Goal: Information Seeking & Learning: Learn about a topic

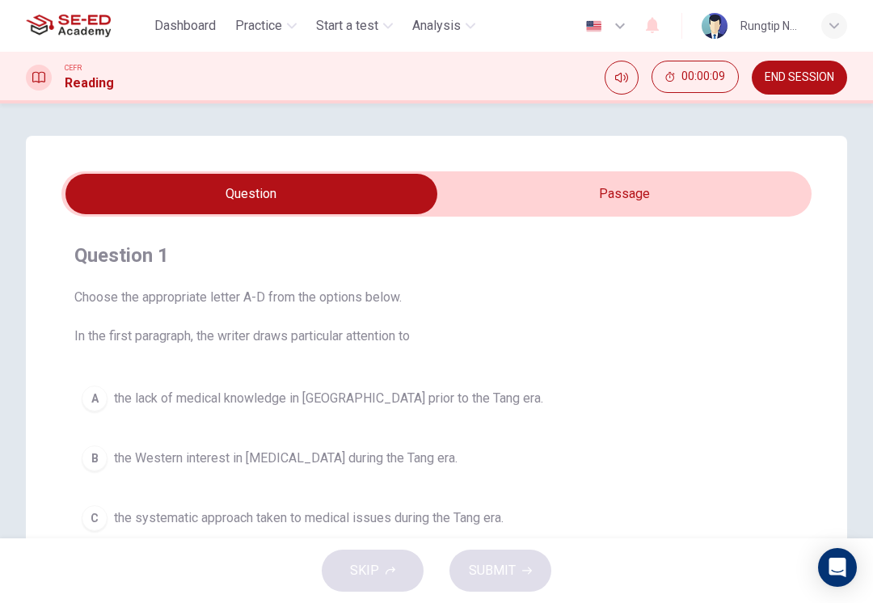
click at [756, 202] on input "checkbox" at bounding box center [251, 194] width 1125 height 40
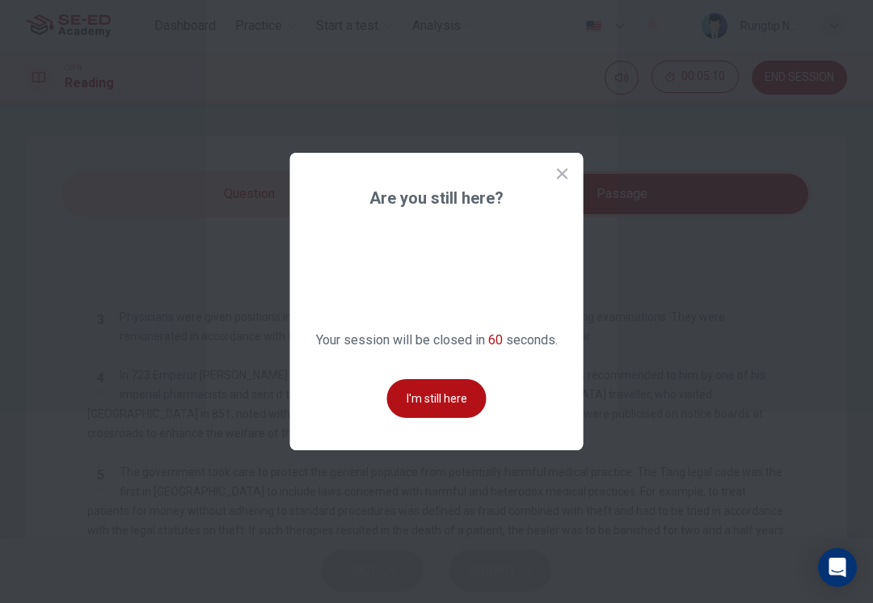
scroll to position [564, 0]
click at [456, 398] on button "I'm still here" at bounding box center [436, 398] width 99 height 39
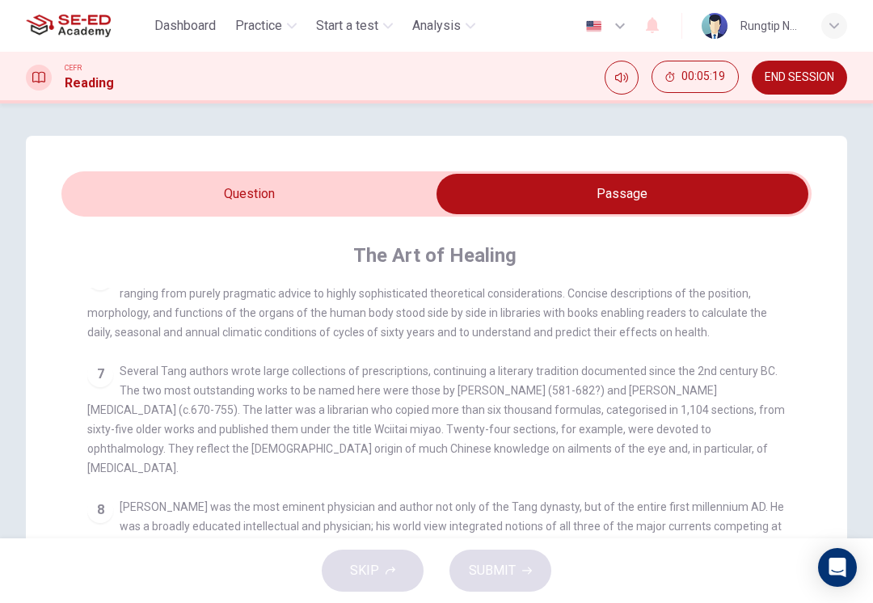
scroll to position [897, 0]
click at [725, 462] on div "7 Several Tang authors wrote large collections of prescriptions, continuing a l…" at bounding box center [436, 420] width 699 height 116
click at [707, 471] on div "CLICK TO ZOOM Click to Zoom 1 As with so much, the medicine of the Tang dynasty…" at bounding box center [447, 577] width 720 height 579
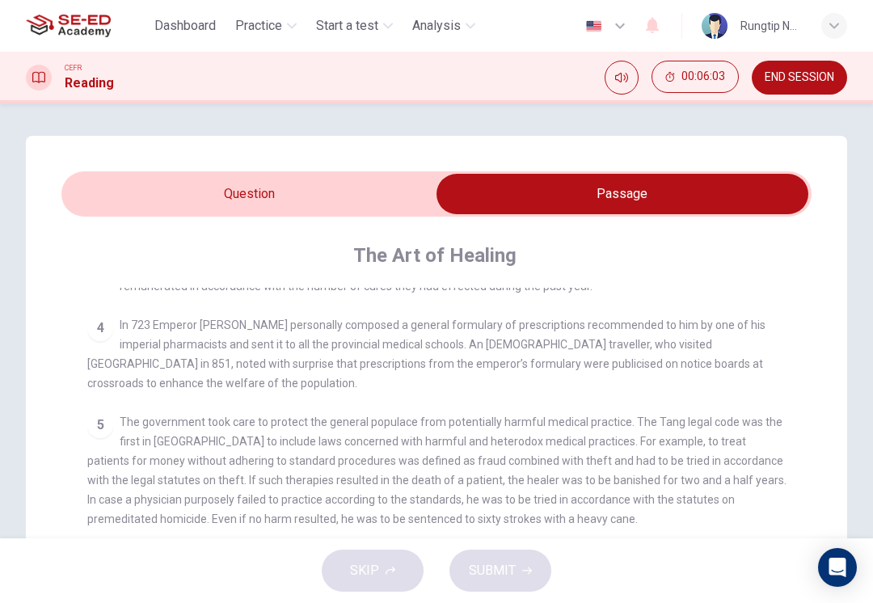
scroll to position [613, 0]
click at [798, 375] on div "CLICK TO ZOOM Click to Zoom 1 As with so much, the medicine of the Tang dynasty…" at bounding box center [447, 577] width 720 height 579
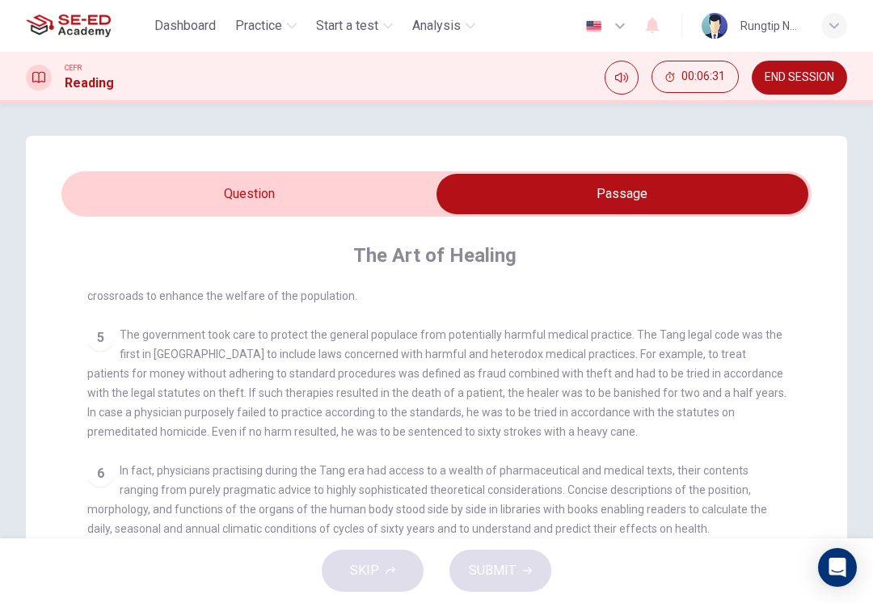
scroll to position [700, 0]
click at [694, 454] on div "CLICK TO ZOOM Click to Zoom 1 As with so much, the medicine of the Tang dynasty…" at bounding box center [447, 577] width 720 height 579
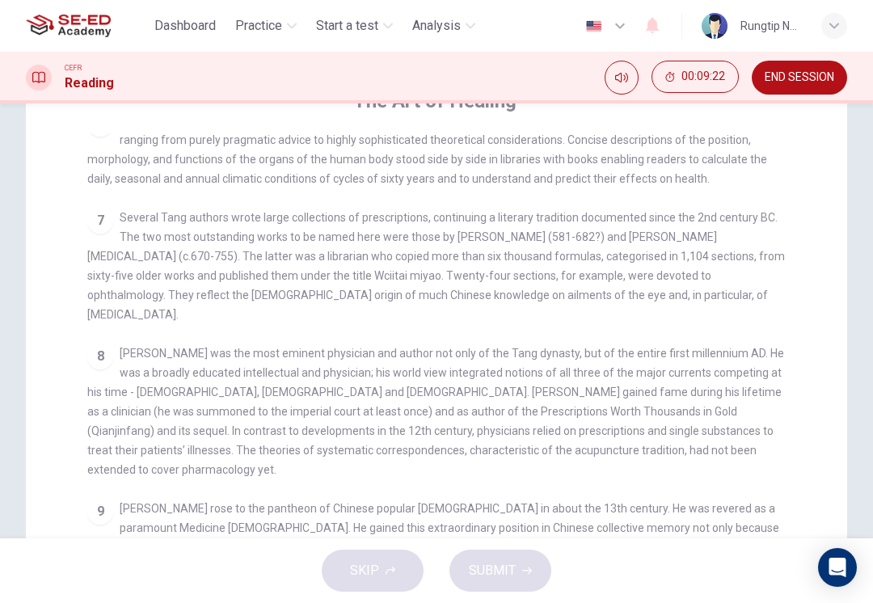
scroll to position [897, 0]
click at [718, 437] on div "8 Sun Simiao was the most eminent physician and author not only of the Tang dyn…" at bounding box center [436, 412] width 699 height 136
click at [733, 458] on div "CLICK TO ZOOM Click to Zoom 1 As with so much, the medicine of the Tang dynasty…" at bounding box center [447, 422] width 720 height 579
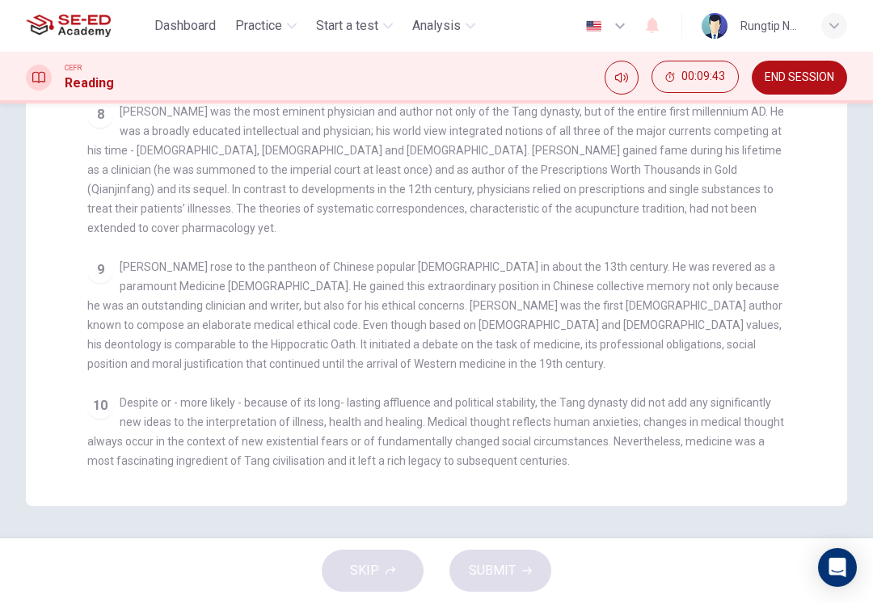
click at [720, 399] on span "Despite or - more likely - because of its long- lasting affluence and political…" at bounding box center [435, 431] width 697 height 71
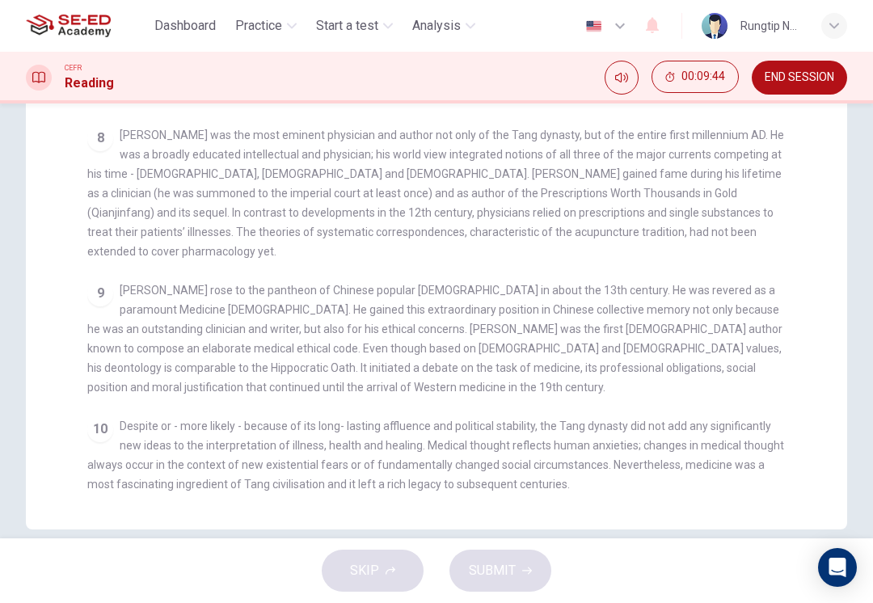
scroll to position [372, 0]
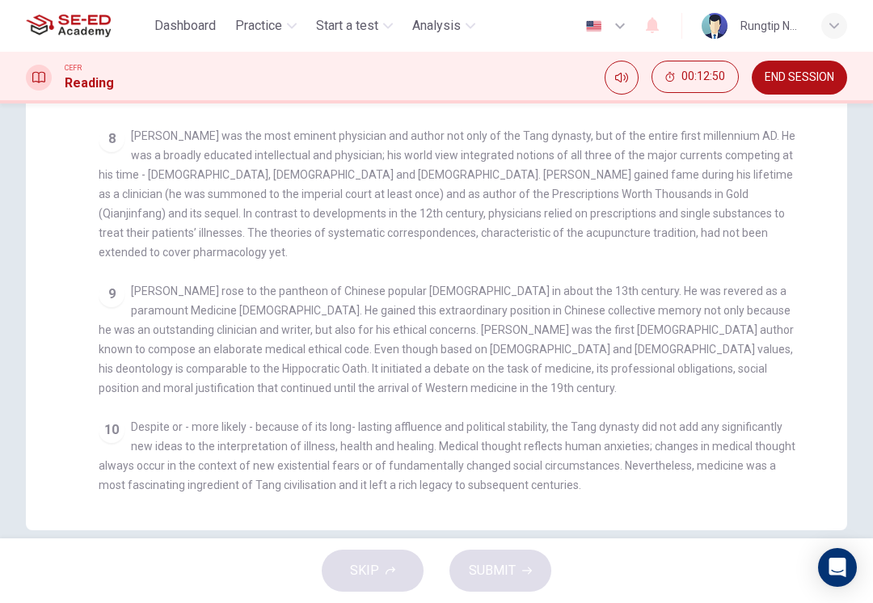
checkbox input "false"
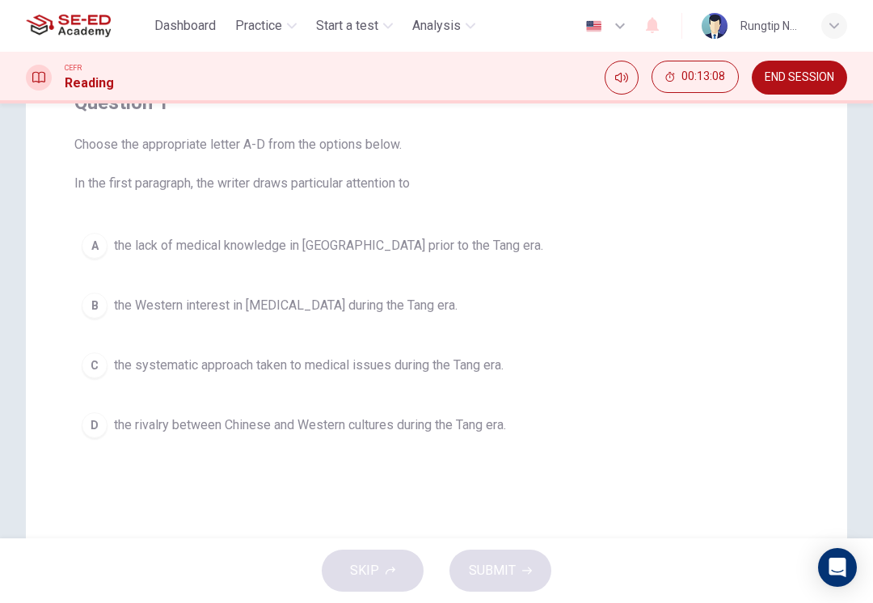
scroll to position [152, 0]
click at [420, 386] on button "C the systematic approach taken to medical issues during the Tang era." at bounding box center [436, 366] width 724 height 40
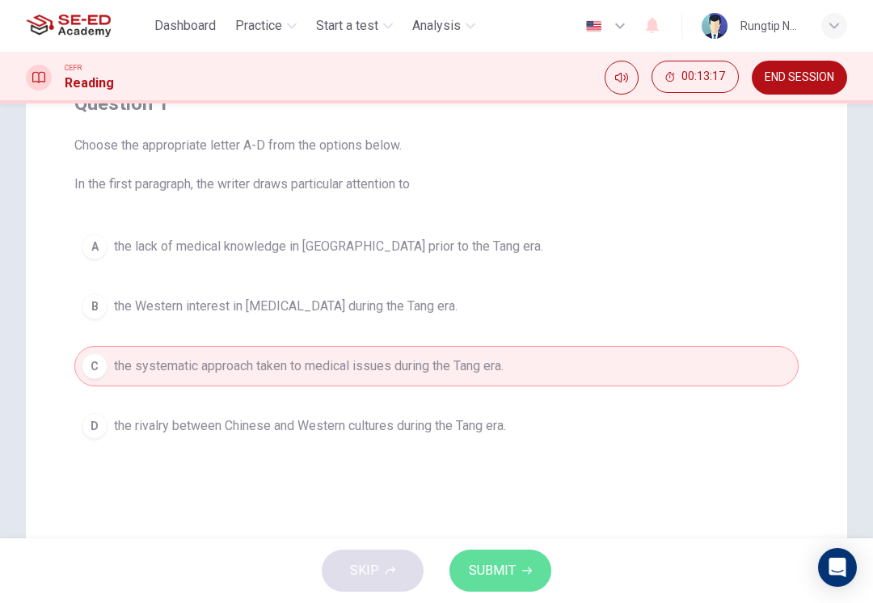
click at [515, 572] on button "SUBMIT" at bounding box center [501, 571] width 102 height 42
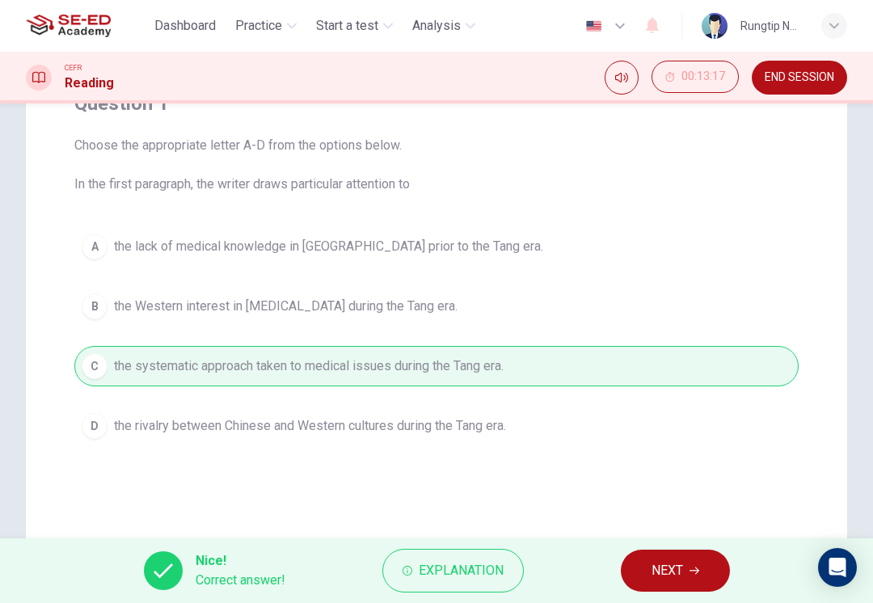
click at [686, 566] on button "NEXT" at bounding box center [675, 571] width 109 height 42
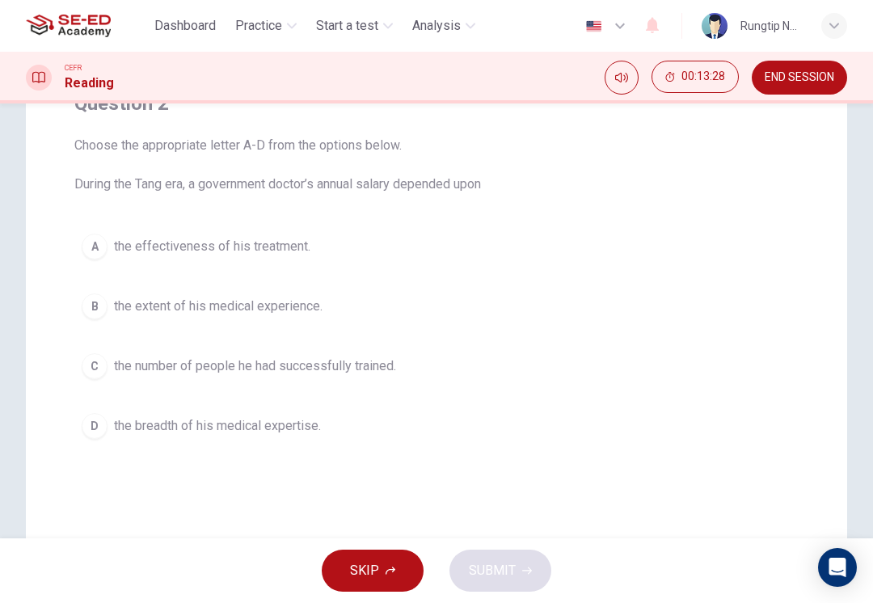
click at [365, 367] on span "the number of people he had successfully trained." at bounding box center [255, 366] width 282 height 19
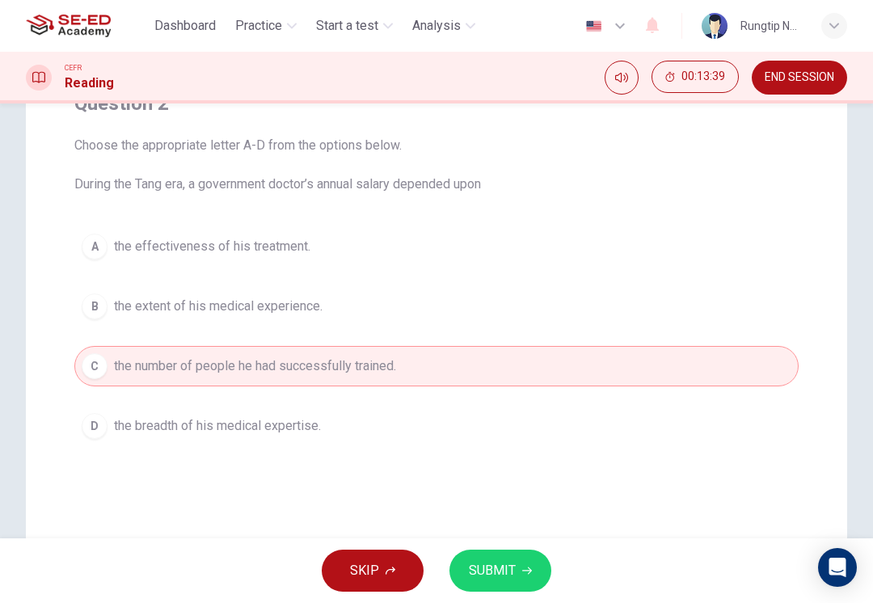
click at [622, 265] on button "A the effectiveness of his treatment." at bounding box center [436, 246] width 724 height 40
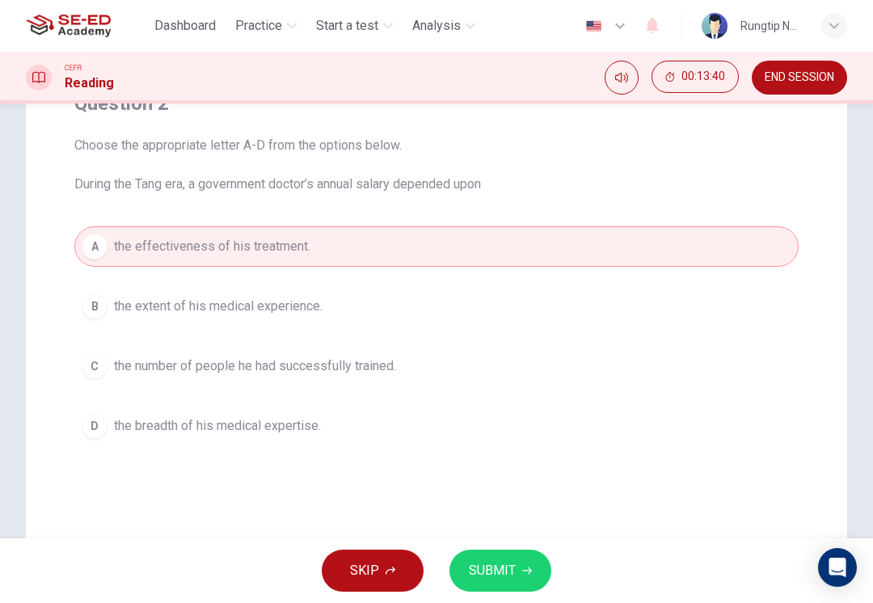
click at [516, 568] on button "SUBMIT" at bounding box center [501, 571] width 102 height 42
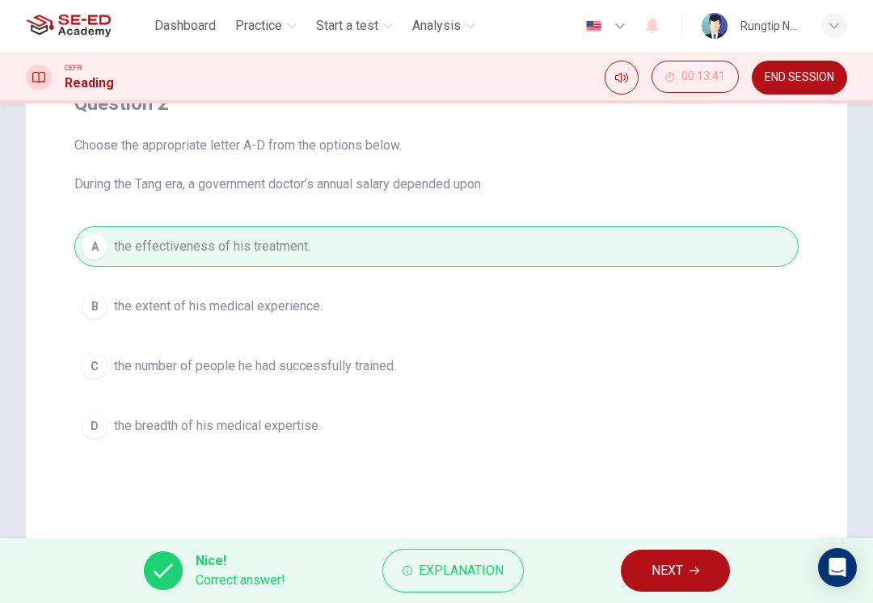
click at [682, 568] on span "NEXT" at bounding box center [668, 570] width 32 height 23
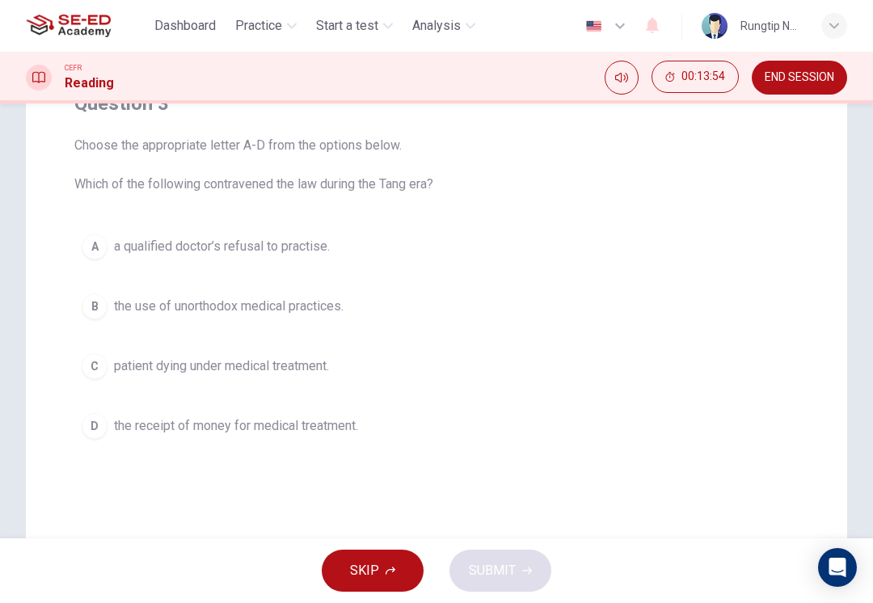
click at [282, 372] on span "patient dying under medical treatment." at bounding box center [221, 366] width 215 height 19
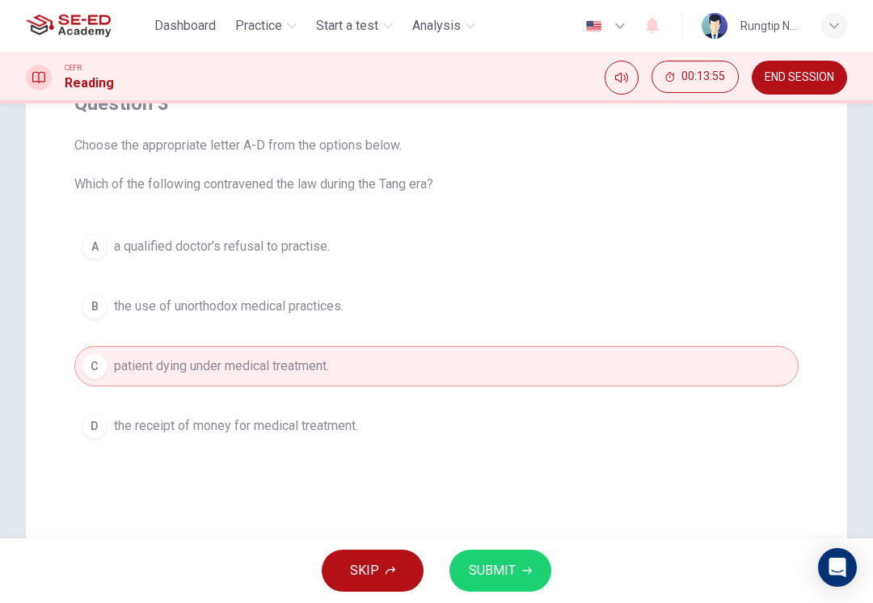
click at [529, 568] on icon "button" at bounding box center [527, 571] width 10 height 10
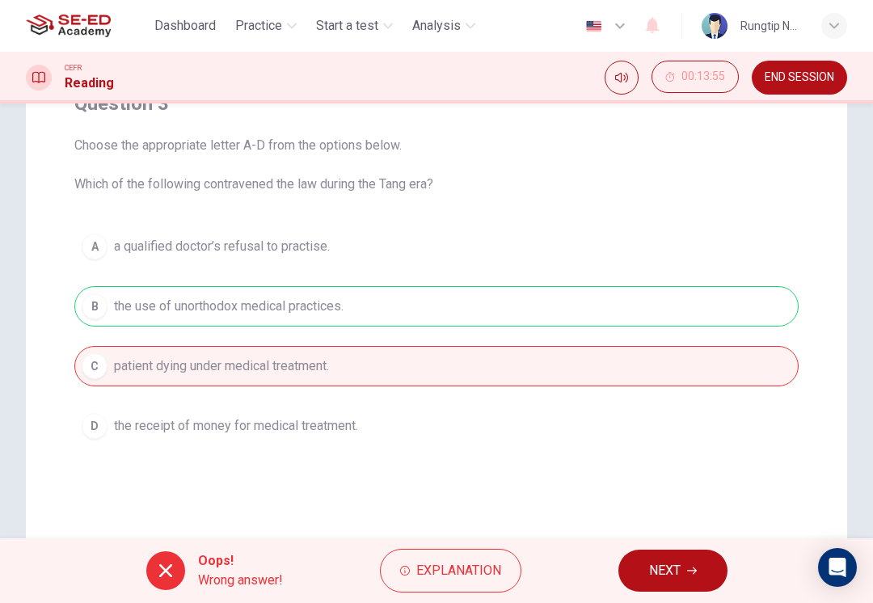
click at [690, 567] on icon "button" at bounding box center [692, 571] width 10 height 10
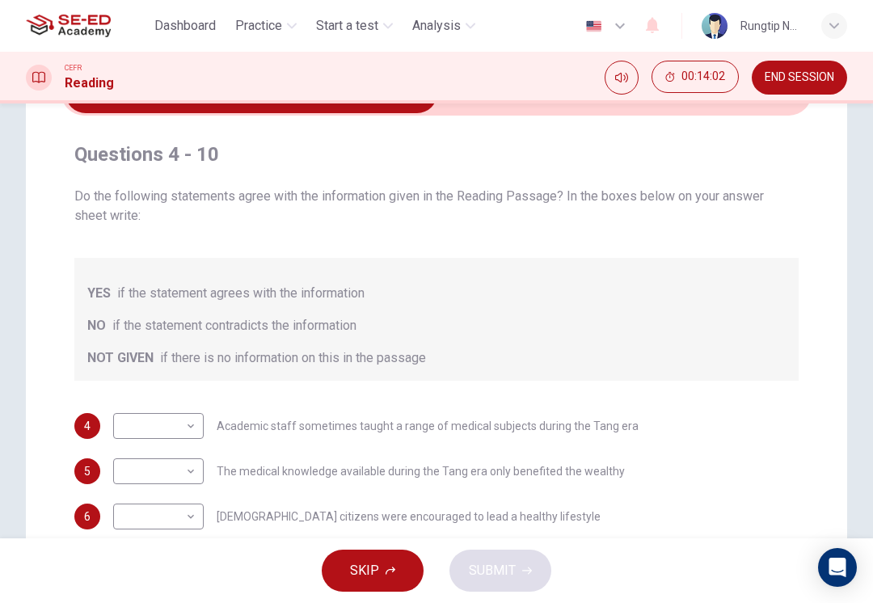
scroll to position [99, 0]
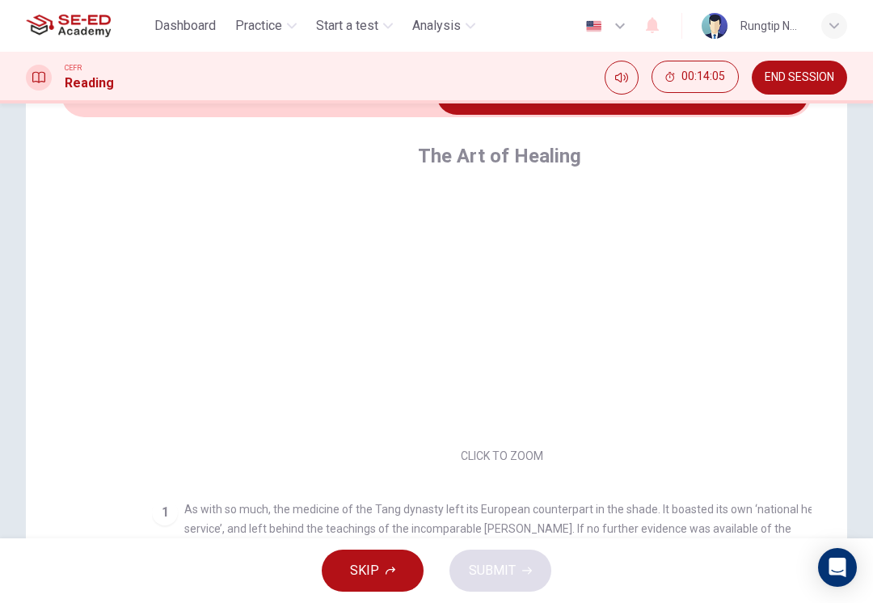
checkbox input "false"
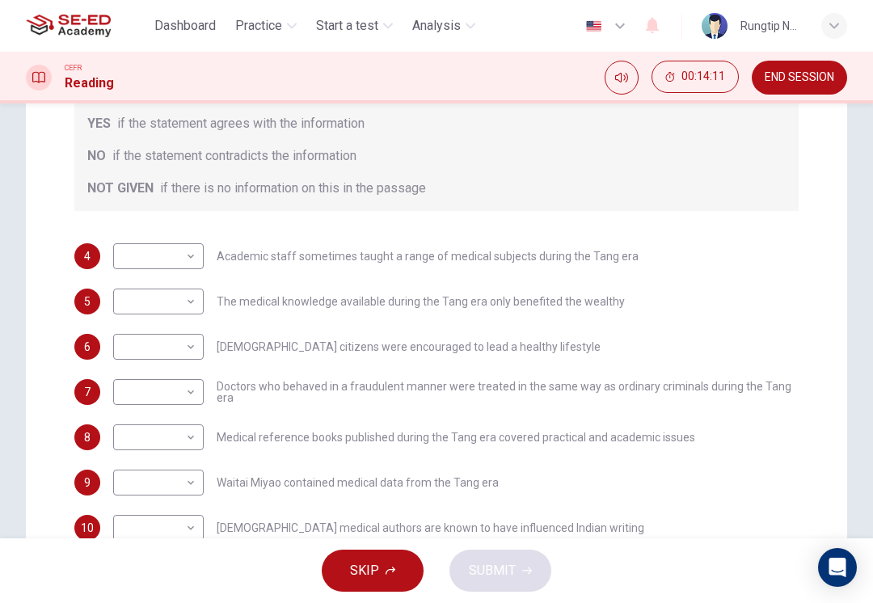
scroll to position [270, 0]
click at [188, 261] on body "This site uses cookies, as explained in our Privacy Policy . If you agree to th…" at bounding box center [436, 301] width 873 height 603
click at [185, 283] on li "YES" at bounding box center [158, 283] width 91 height 26
type input "YES"
click at [186, 304] on body "This site uses cookies, as explained in our Privacy Policy . If you agree to th…" at bounding box center [436, 301] width 873 height 603
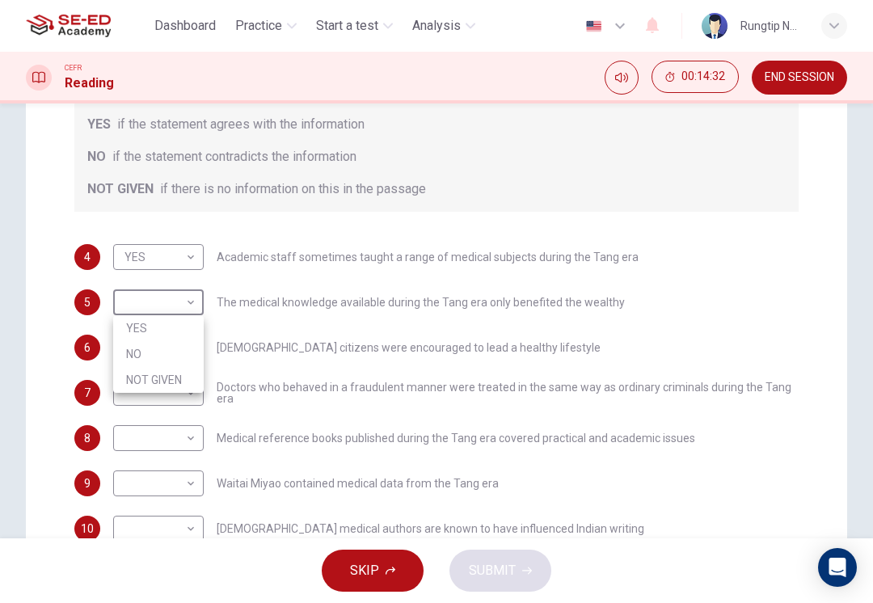
click at [183, 331] on li "YES" at bounding box center [158, 328] width 91 height 26
type input "YES"
click at [191, 356] on body "This site uses cookies, as explained in our Privacy Policy . If you agree to th…" at bounding box center [436, 301] width 873 height 603
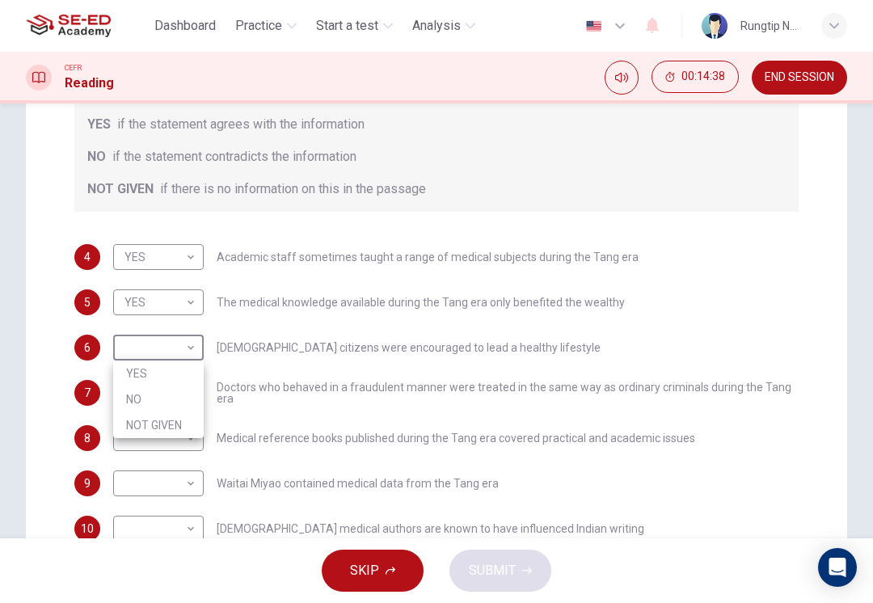
click at [188, 422] on li "NOT GIVEN" at bounding box center [158, 425] width 91 height 26
type input "NOT GIVEN"
click at [188, 389] on body "This site uses cookies, as explained in our Privacy Policy . If you agree to th…" at bounding box center [436, 301] width 873 height 603
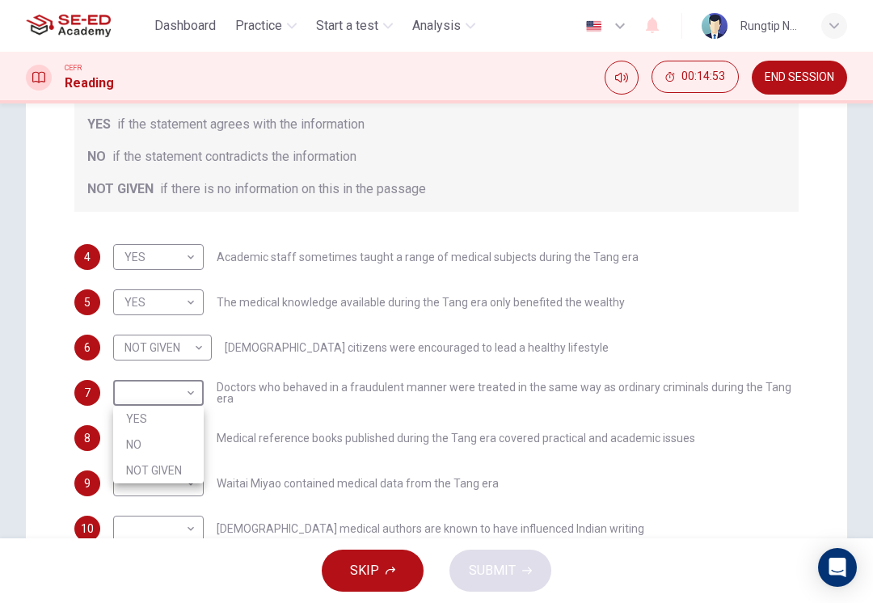
click at [136, 437] on li "NO" at bounding box center [158, 445] width 91 height 26
type input "NO"
click at [118, 444] on body "This site uses cookies, as explained in our Privacy Policy . If you agree to th…" at bounding box center [436, 301] width 873 height 603
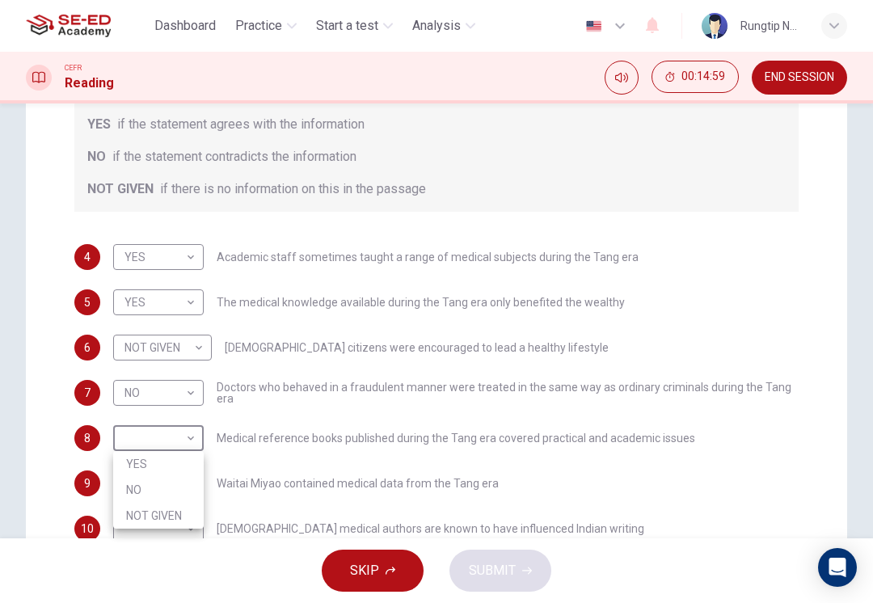
click at [134, 467] on li "YES" at bounding box center [158, 464] width 91 height 26
type input "YES"
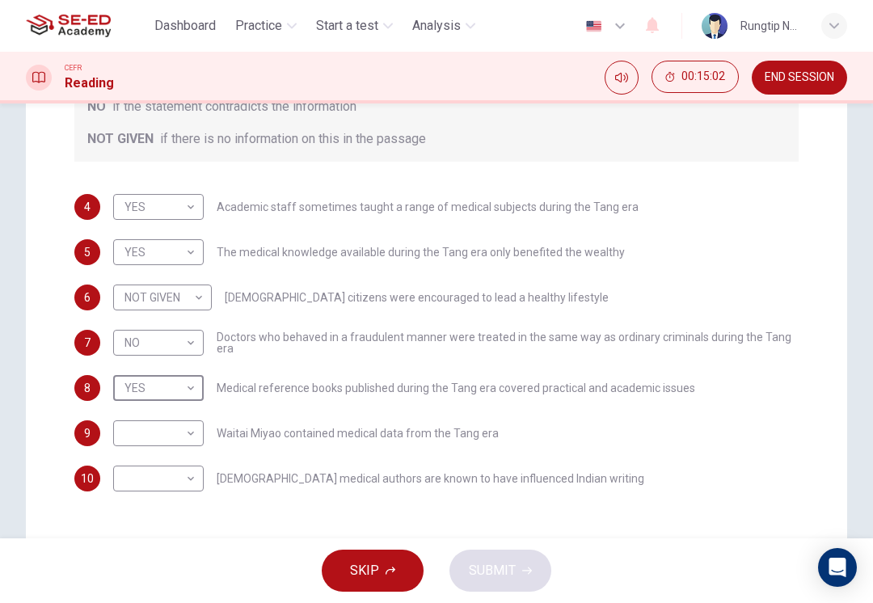
scroll to position [323, 0]
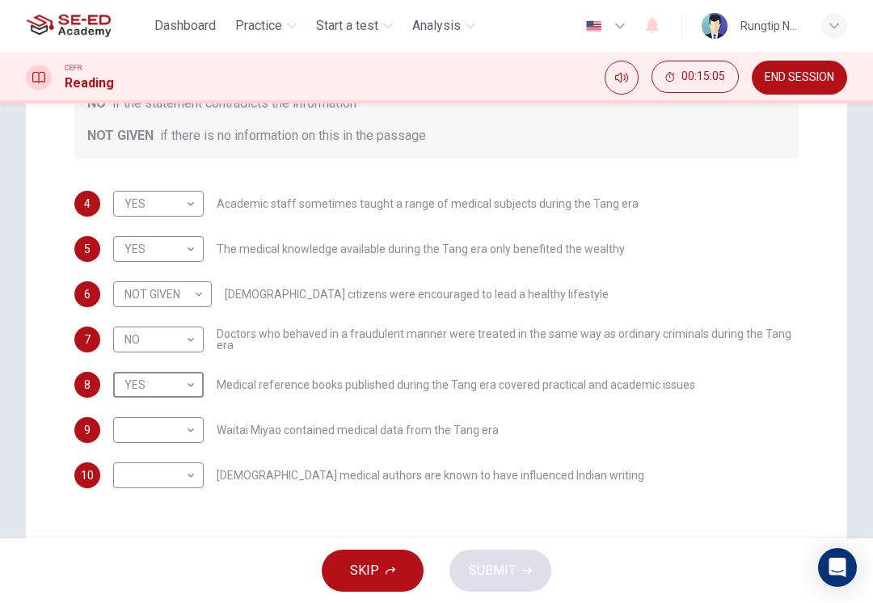
click at [125, 440] on body "This site uses cookies, as explained in our Privacy Policy . If you agree to th…" at bounding box center [436, 301] width 873 height 603
click at [135, 458] on li "YES" at bounding box center [158, 456] width 91 height 26
type input "YES"
click at [129, 474] on body "This site uses cookies, as explained in our Privacy Policy . If you agree to th…" at bounding box center [436, 301] width 873 height 603
click at [141, 554] on li "NOT GIVEN" at bounding box center [158, 553] width 91 height 26
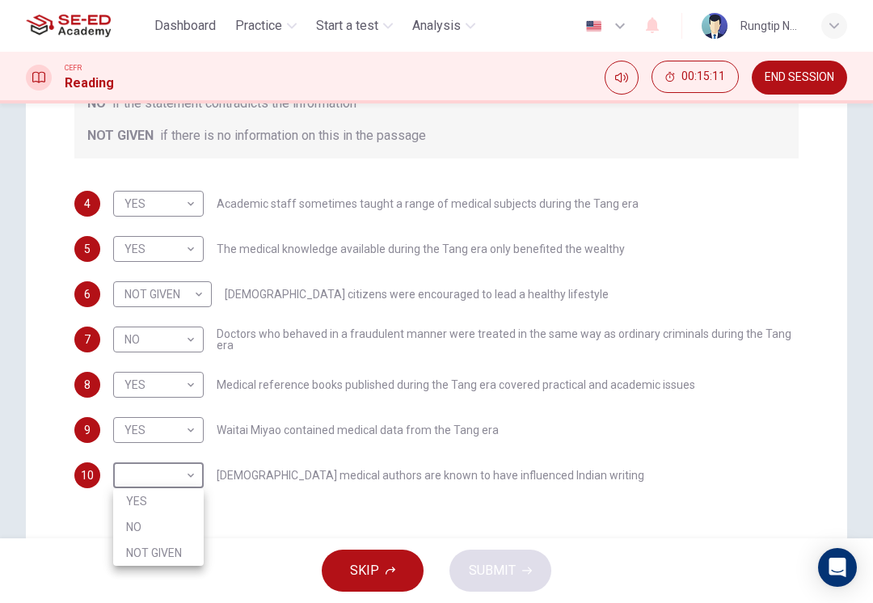
type input "NOT GIVEN"
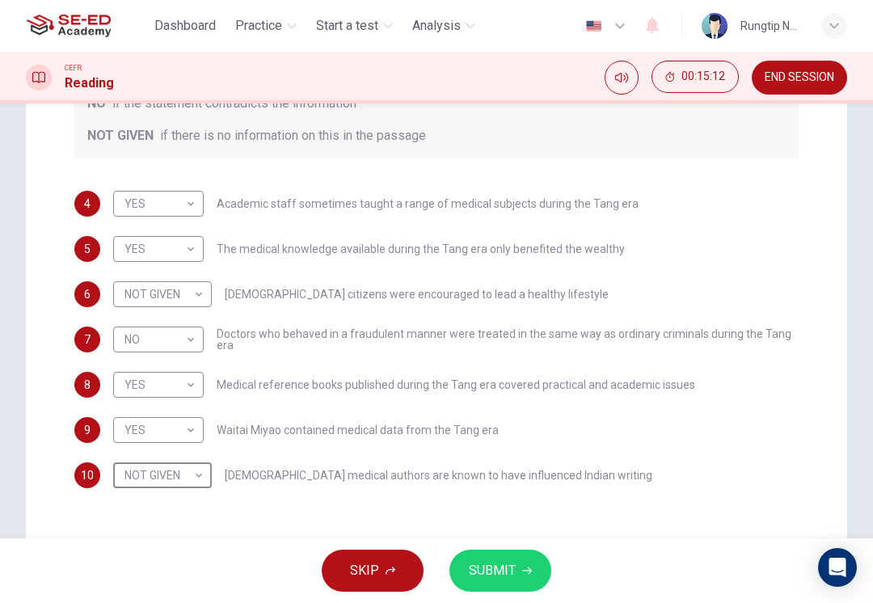
click at [143, 473] on body "This site uses cookies, as explained in our Privacy Policy . If you agree to th…" at bounding box center [436, 301] width 873 height 603
click at [176, 551] on li "NOT GIVEN" at bounding box center [163, 553] width 100 height 26
click at [500, 570] on span "SUBMIT" at bounding box center [492, 570] width 47 height 23
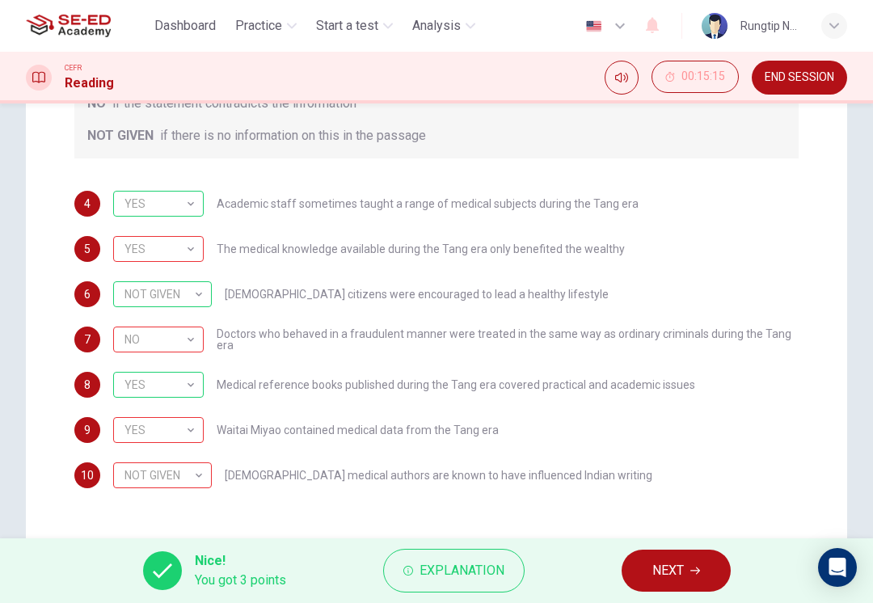
click at [657, 562] on span "NEXT" at bounding box center [668, 570] width 32 height 23
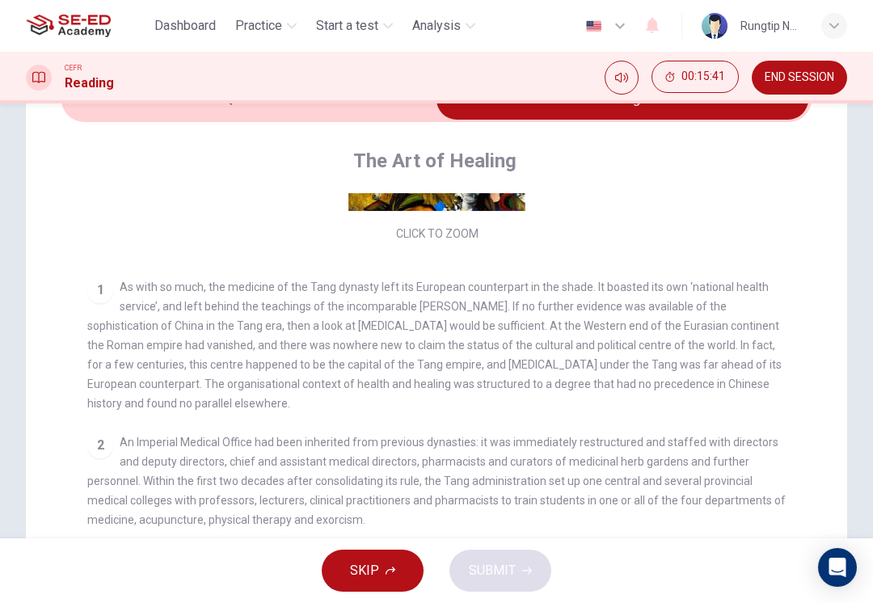
scroll to position [228, 0]
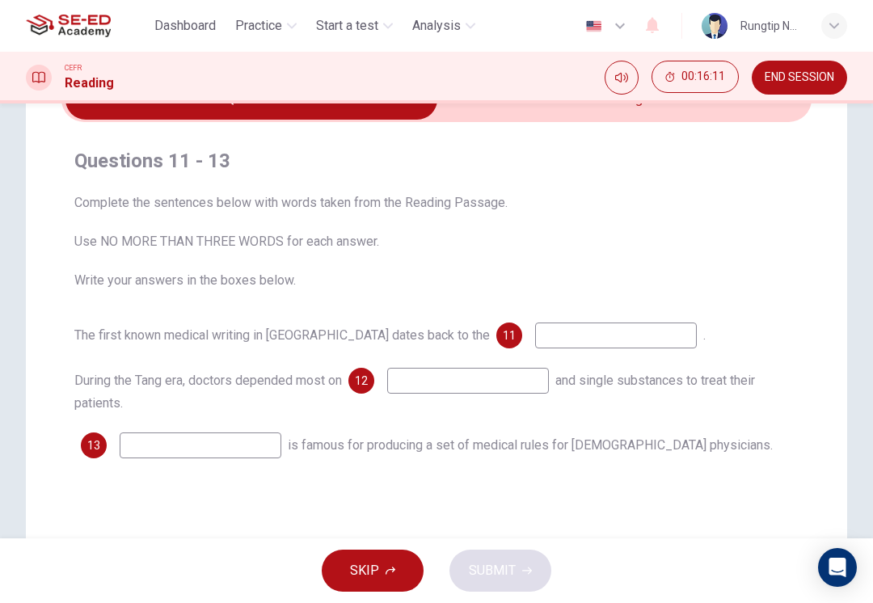
click at [570, 358] on div "The first known medical writing in China dates back to the 11 . During the Tang…" at bounding box center [436, 391] width 724 height 136
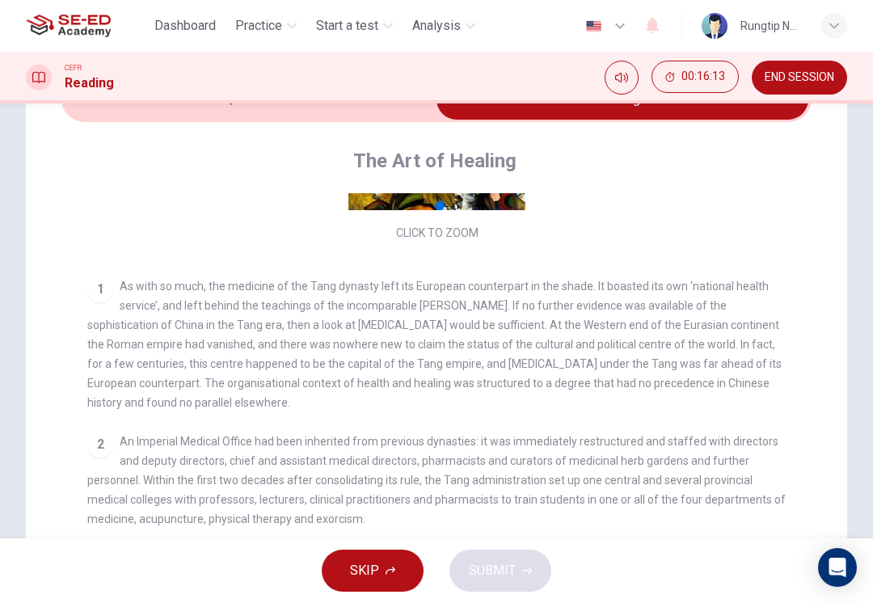
checkbox input "false"
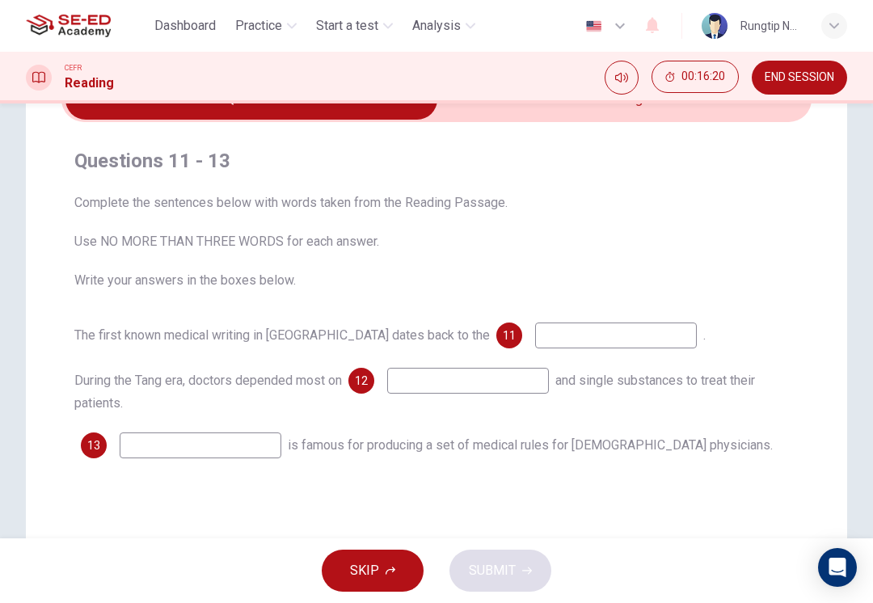
click at [594, 333] on input at bounding box center [616, 336] width 162 height 26
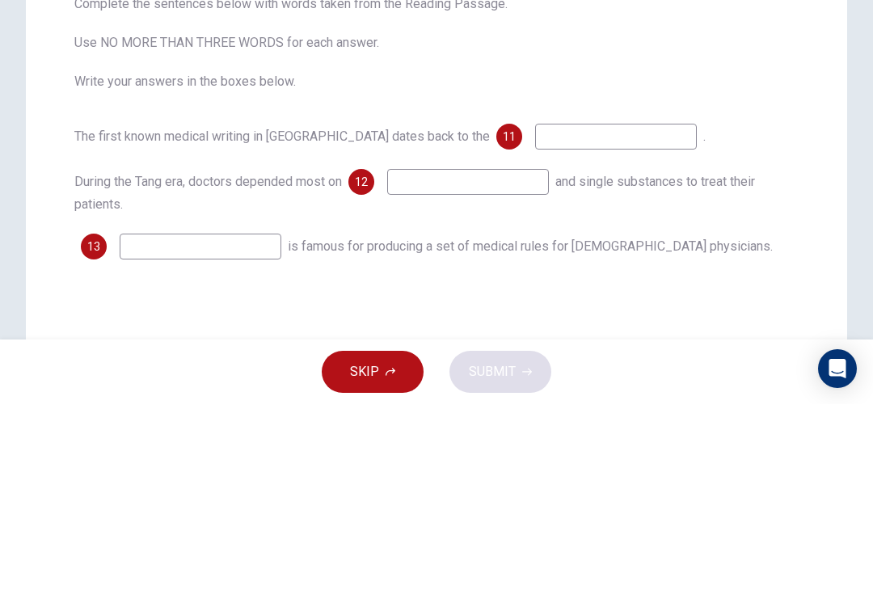
click at [713, 373] on span "and single substances to treat their patients." at bounding box center [414, 392] width 681 height 38
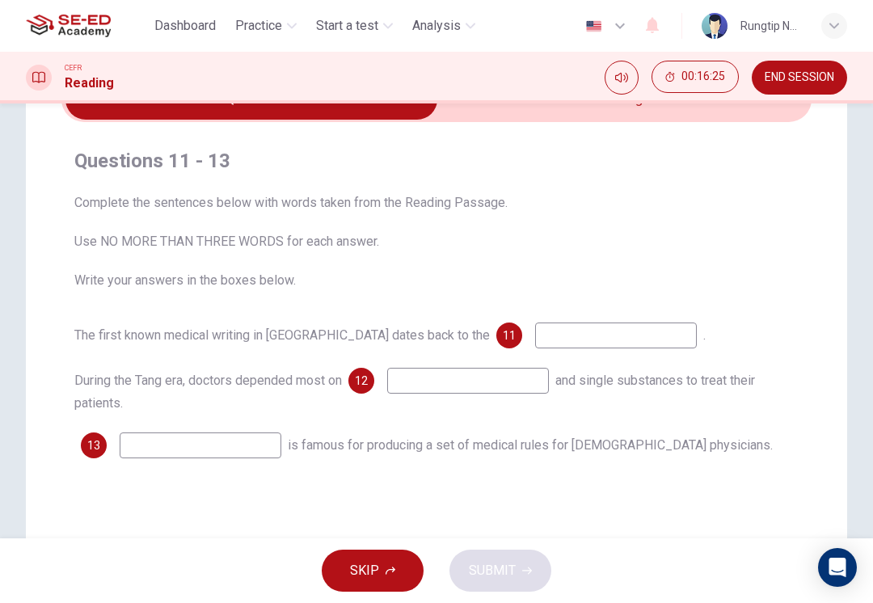
click at [391, 574] on icon "button" at bounding box center [391, 571] width 10 height 10
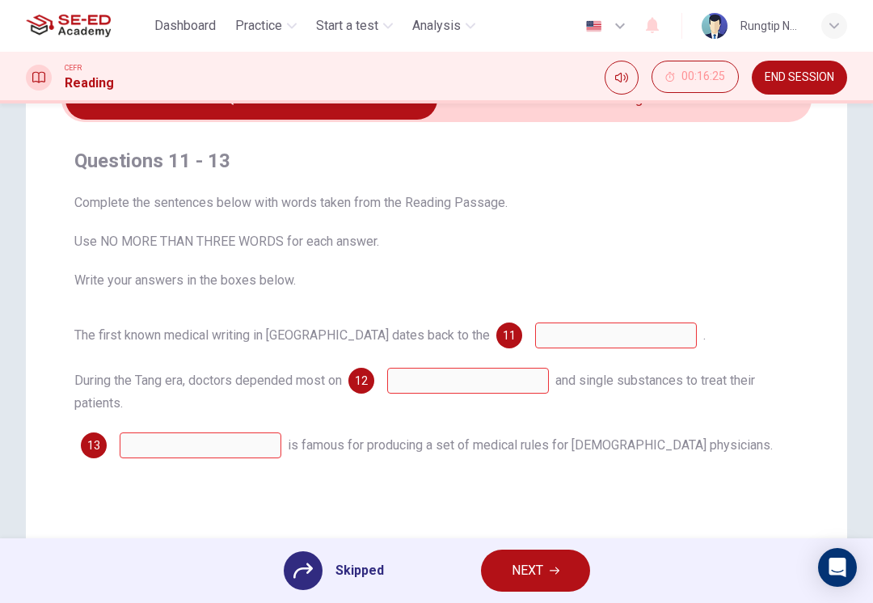
click at [548, 572] on button "NEXT" at bounding box center [535, 571] width 109 height 42
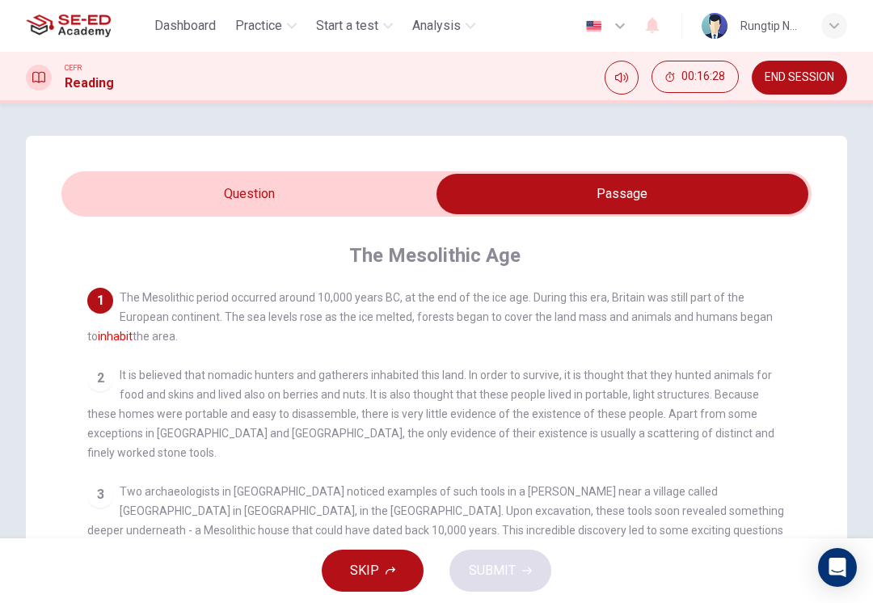
checkbox input "false"
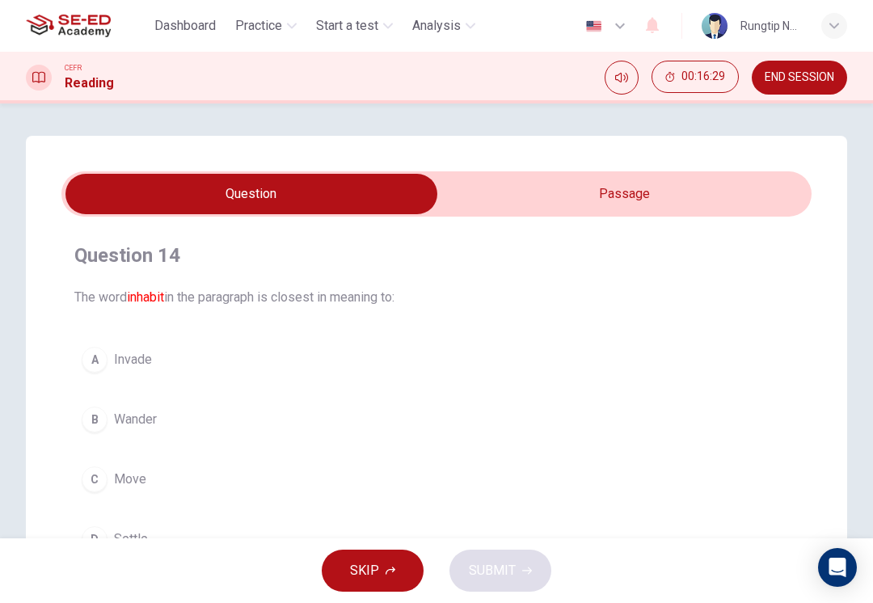
click at [809, 74] on span "END SESSION" at bounding box center [800, 77] width 70 height 13
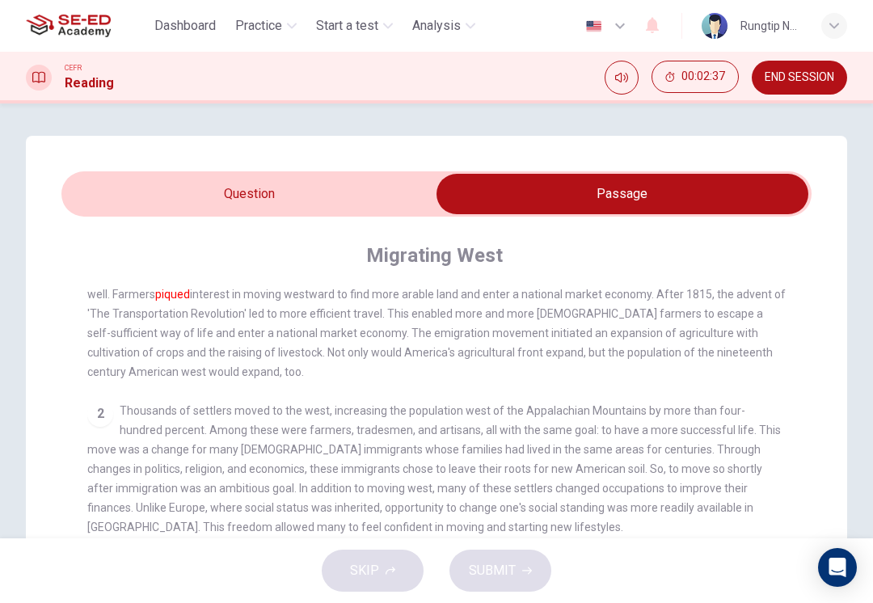
scroll to position [44, 0]
click at [735, 386] on div "1 Migrating west after the war of 1812, the rising prices of agricultural commo…" at bounding box center [447, 577] width 720 height 579
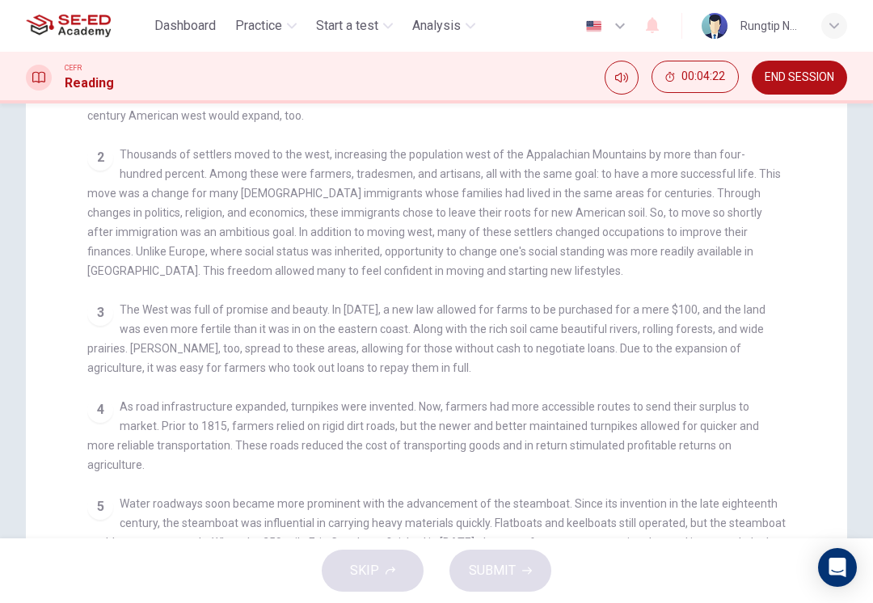
scroll to position [257, 0]
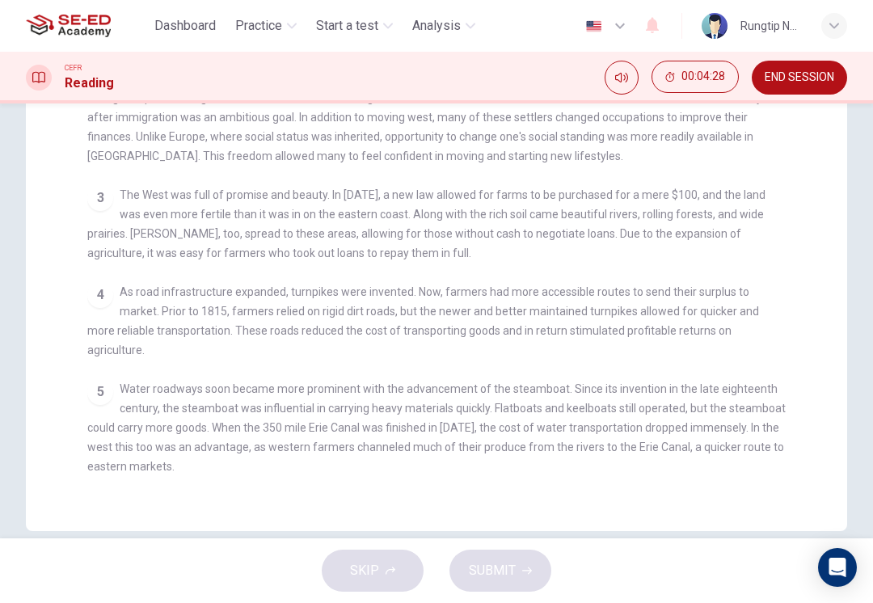
click at [747, 417] on span "Water roadways soon became more prominent with the advancement of the steamboat…" at bounding box center [436, 427] width 699 height 91
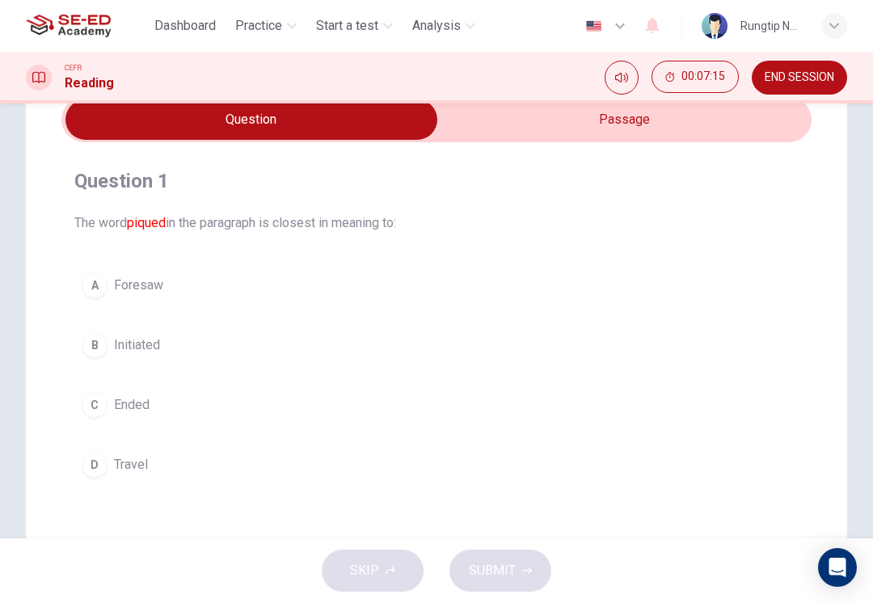
scroll to position [74, 0]
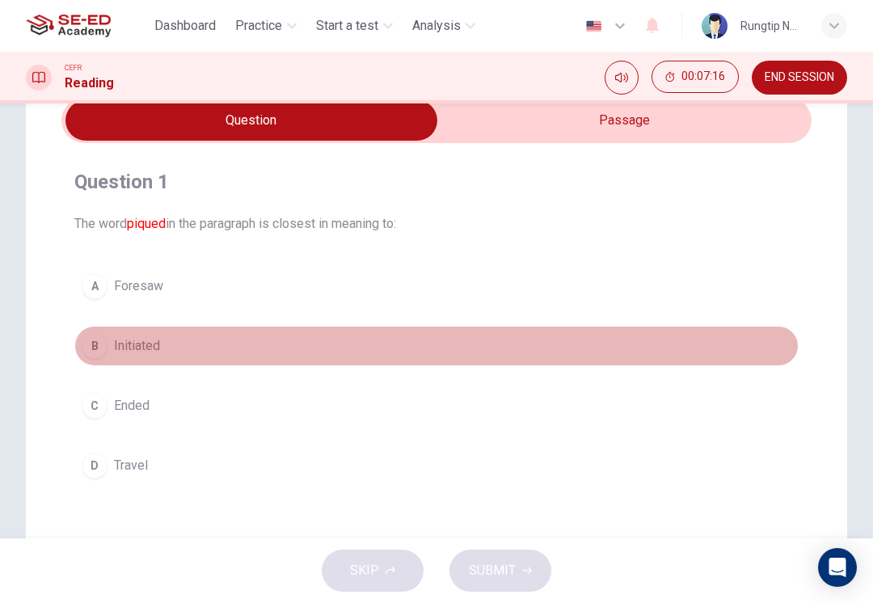
click at [123, 344] on span "Initiated" at bounding box center [137, 345] width 46 height 19
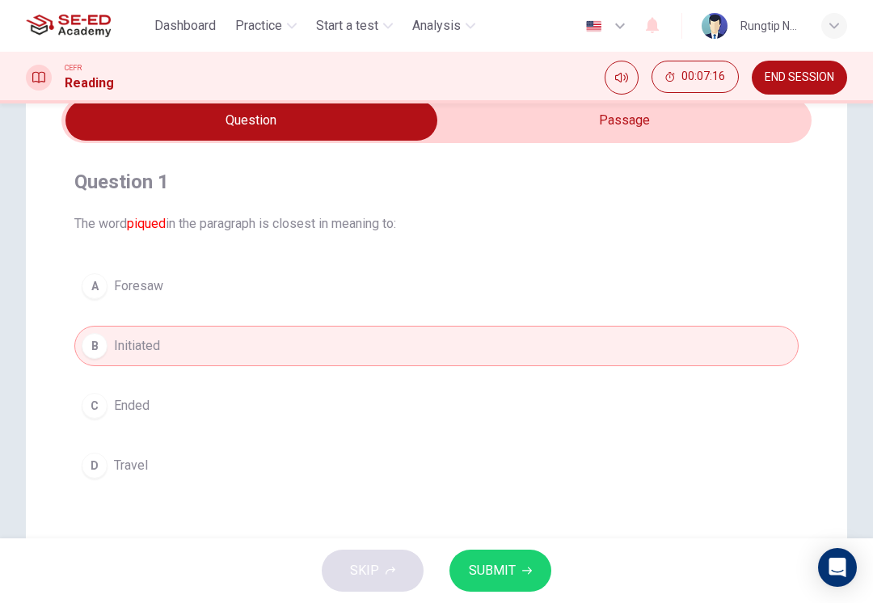
click at [526, 572] on icon "button" at bounding box center [527, 571] width 10 height 10
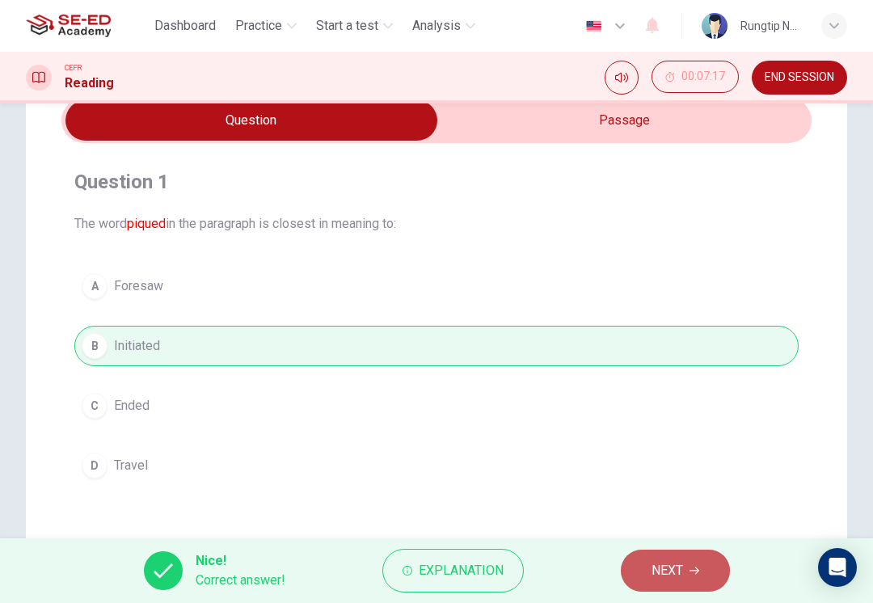
click at [686, 567] on button "NEXT" at bounding box center [675, 571] width 109 height 42
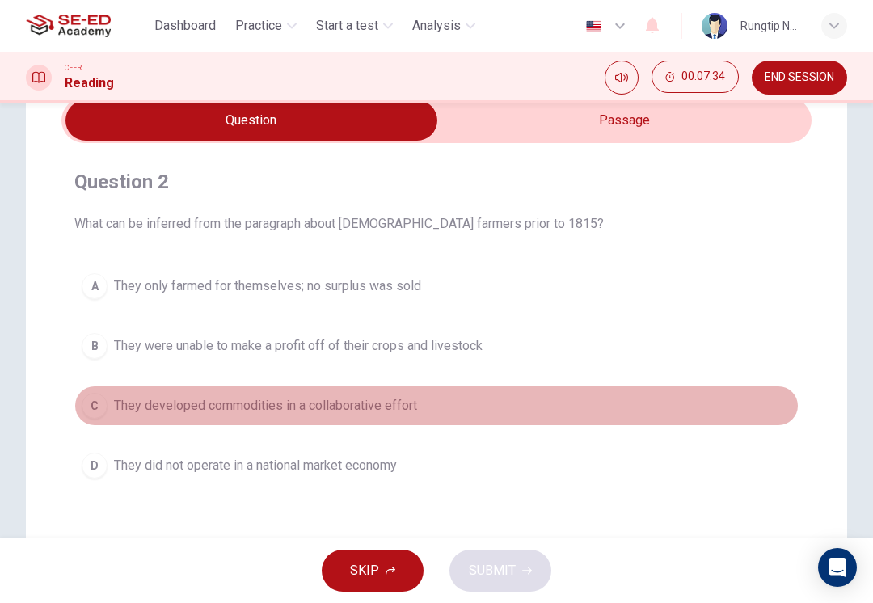
click at [354, 399] on span "They developed commodities in a collaborative effort" at bounding box center [265, 405] width 303 height 19
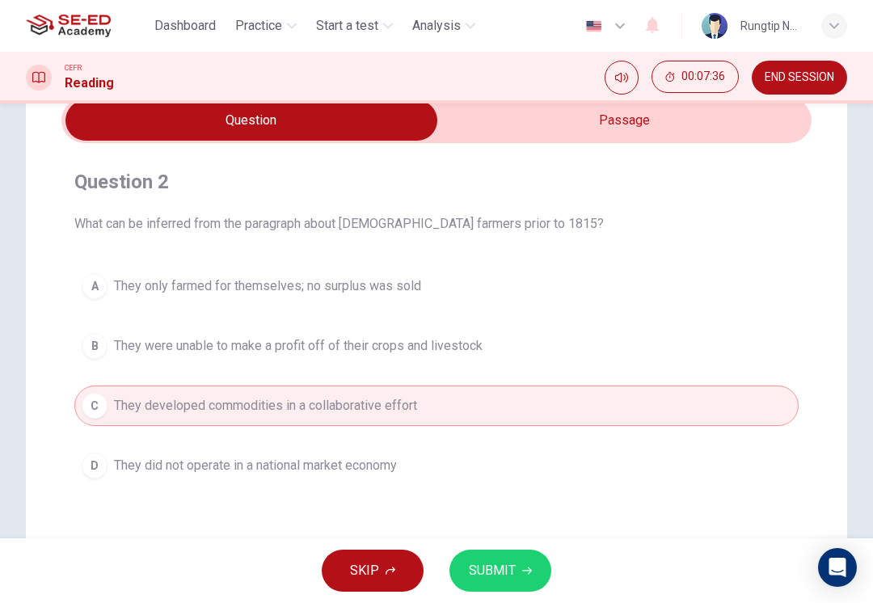
click at [509, 575] on span "SUBMIT" at bounding box center [492, 570] width 47 height 23
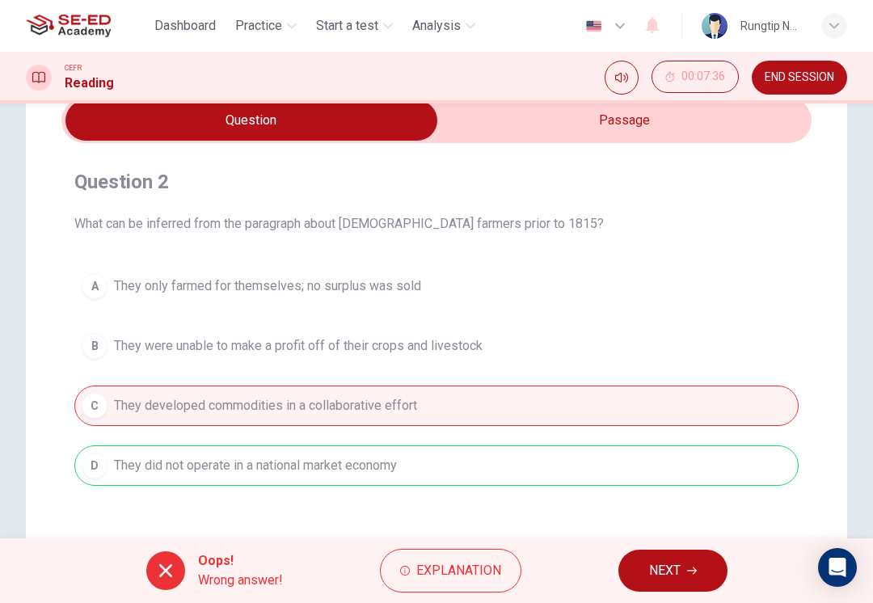
click at [682, 570] on button "NEXT" at bounding box center [673, 571] width 109 height 42
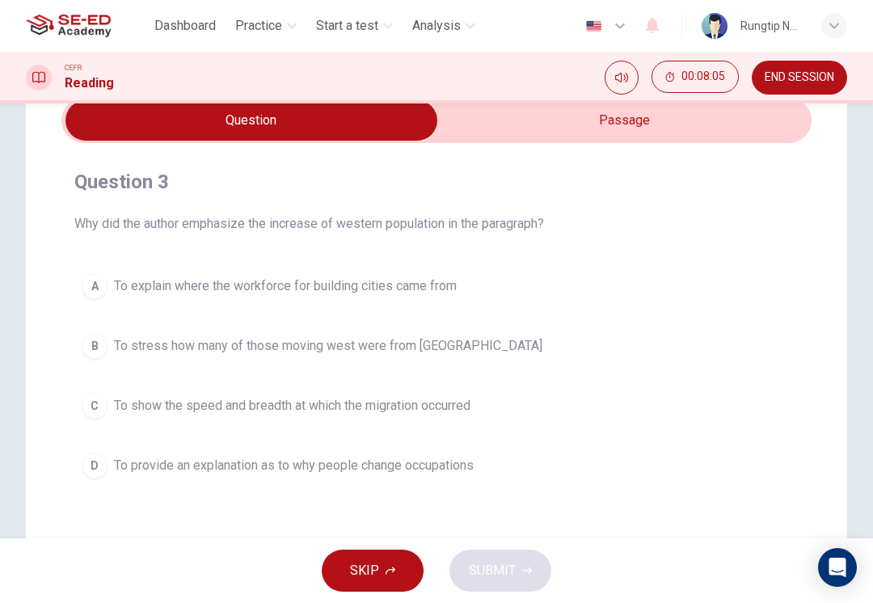
click at [416, 353] on span "To stress how many of those moving west were from [GEOGRAPHIC_DATA]" at bounding box center [328, 345] width 429 height 19
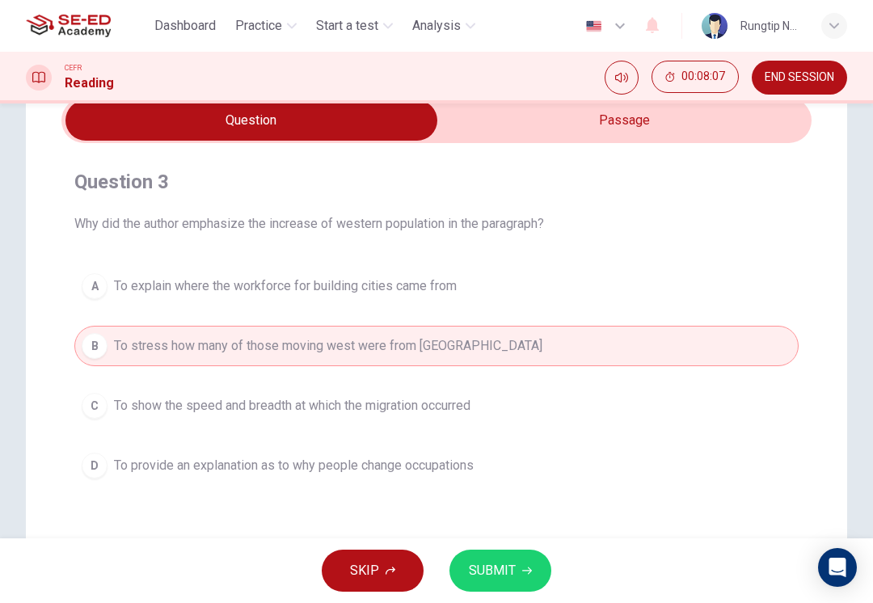
click at [498, 568] on span "SUBMIT" at bounding box center [492, 570] width 47 height 23
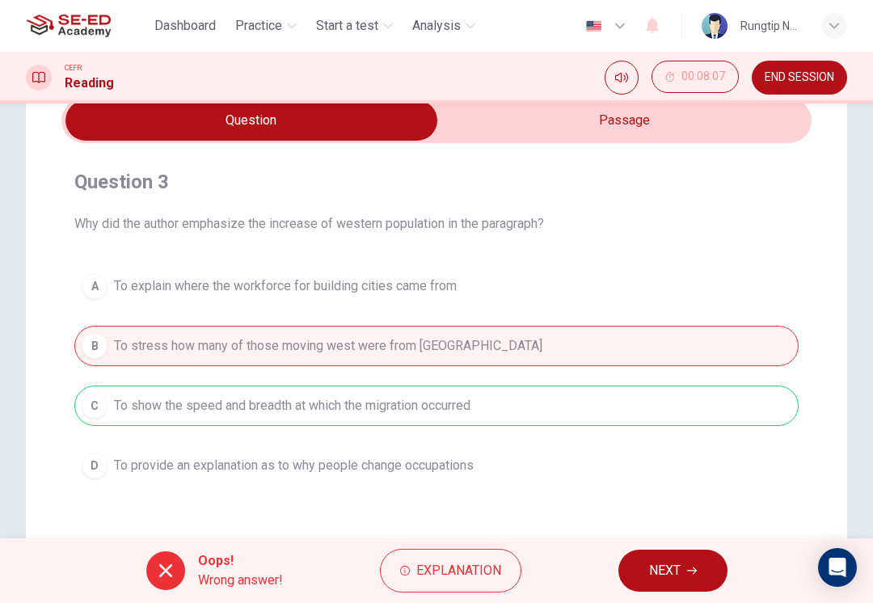
click at [678, 574] on span "NEXT" at bounding box center [665, 570] width 32 height 23
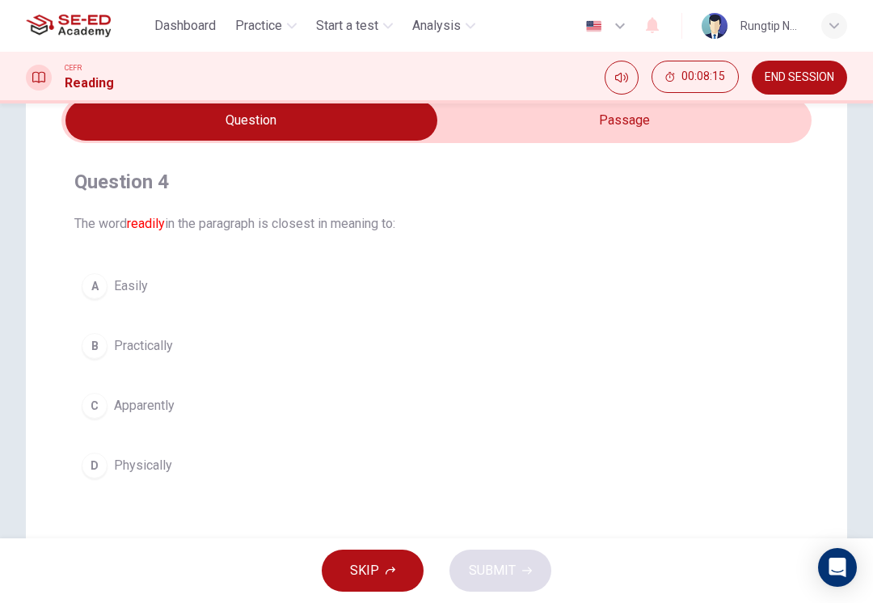
click at [262, 418] on button "C Apparently" at bounding box center [436, 406] width 724 height 40
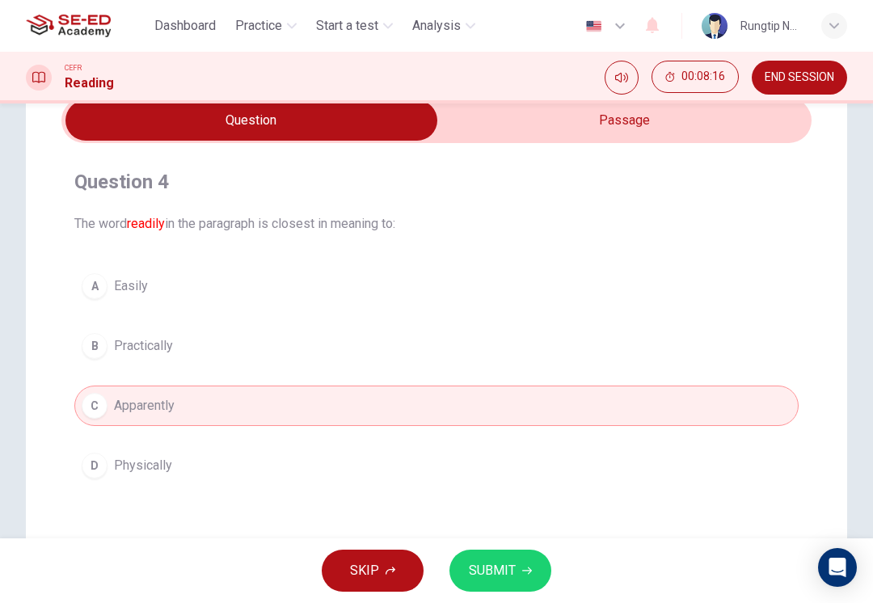
click at [517, 574] on button "SUBMIT" at bounding box center [501, 571] width 102 height 42
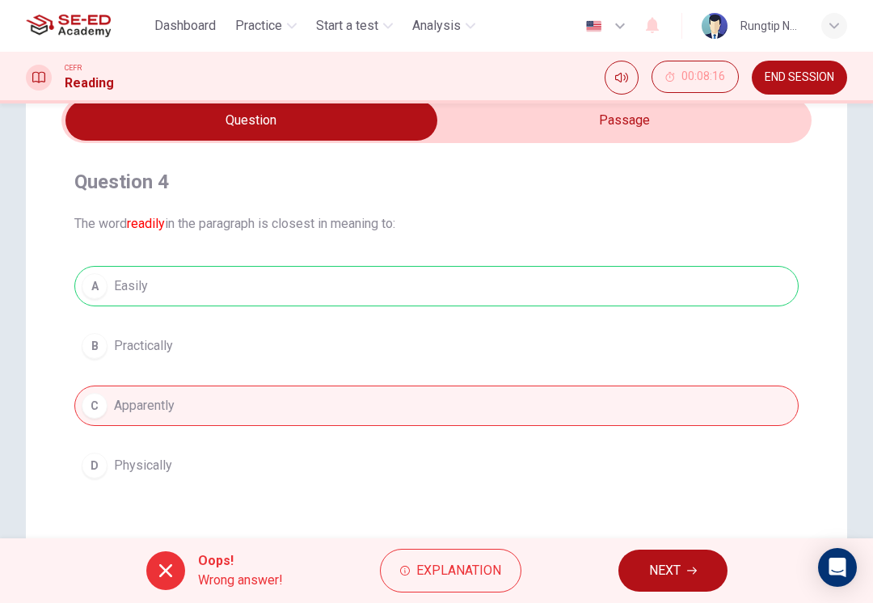
click at [676, 570] on span "NEXT" at bounding box center [665, 570] width 32 height 23
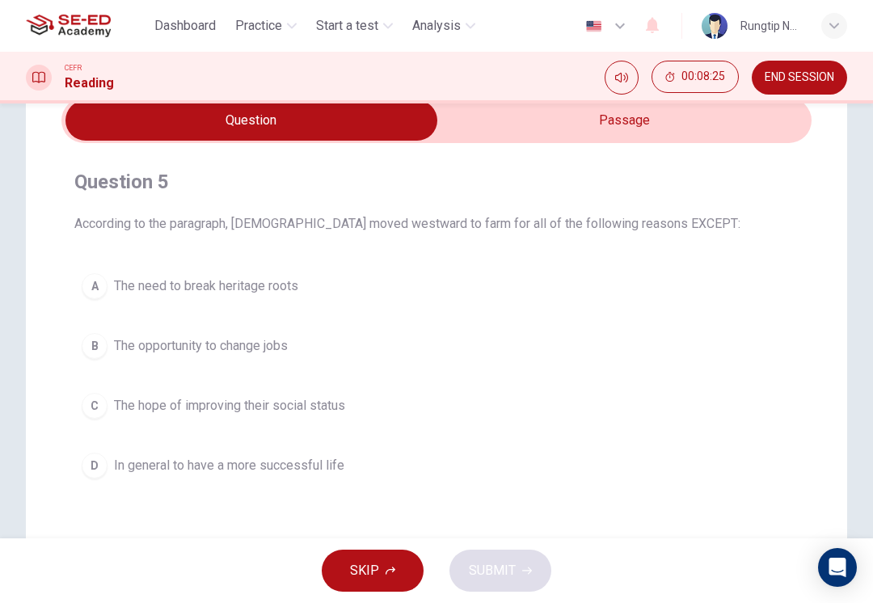
click at [367, 298] on button "A The need to break heritage roots" at bounding box center [436, 286] width 724 height 40
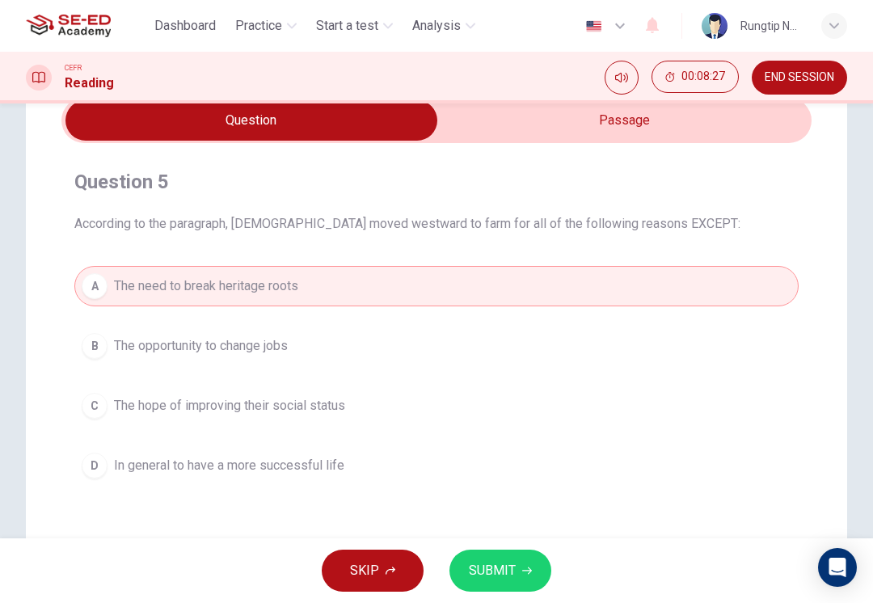
click at [520, 568] on button "SUBMIT" at bounding box center [501, 571] width 102 height 42
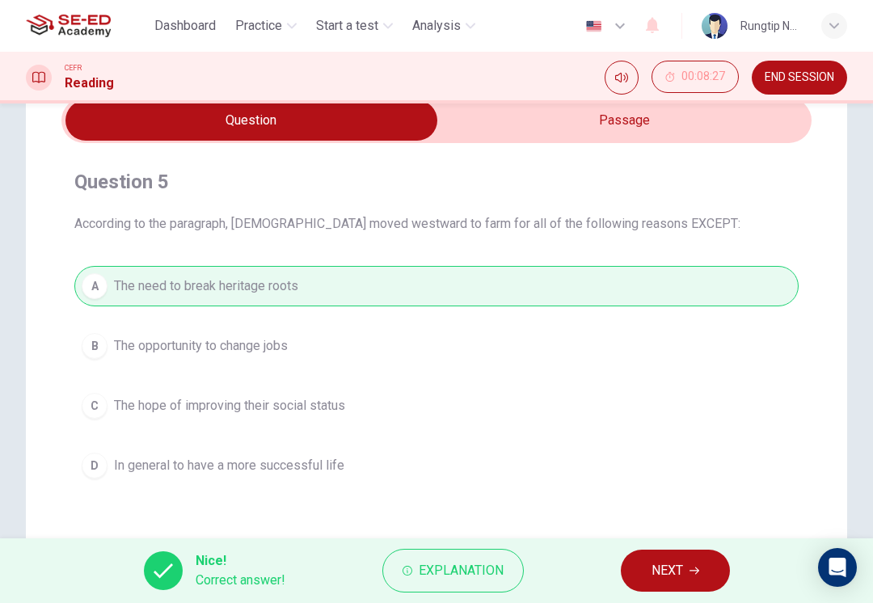
click at [688, 572] on button "NEXT" at bounding box center [675, 571] width 109 height 42
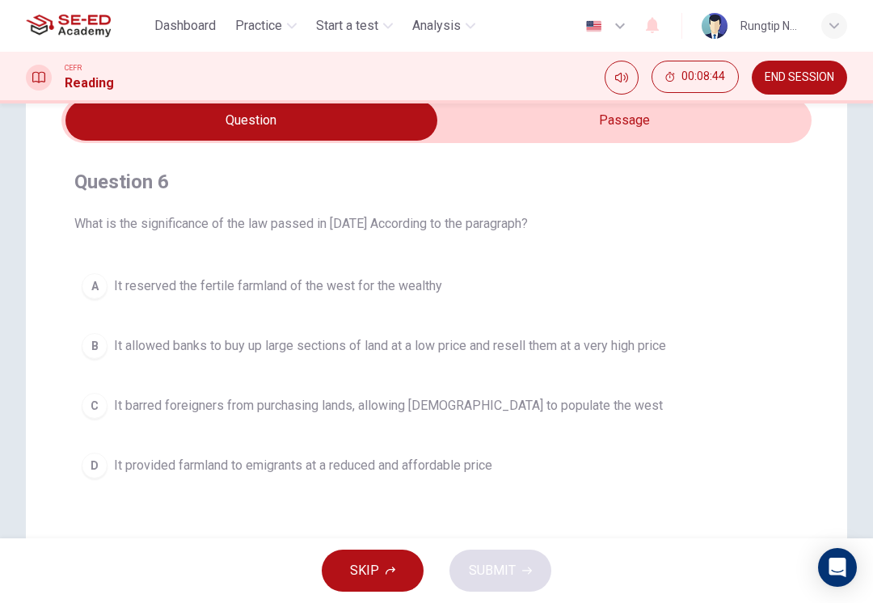
click at [592, 419] on button "C It barred foreigners from purchasing lands, allowing [DEMOGRAPHIC_DATA] to po…" at bounding box center [436, 406] width 724 height 40
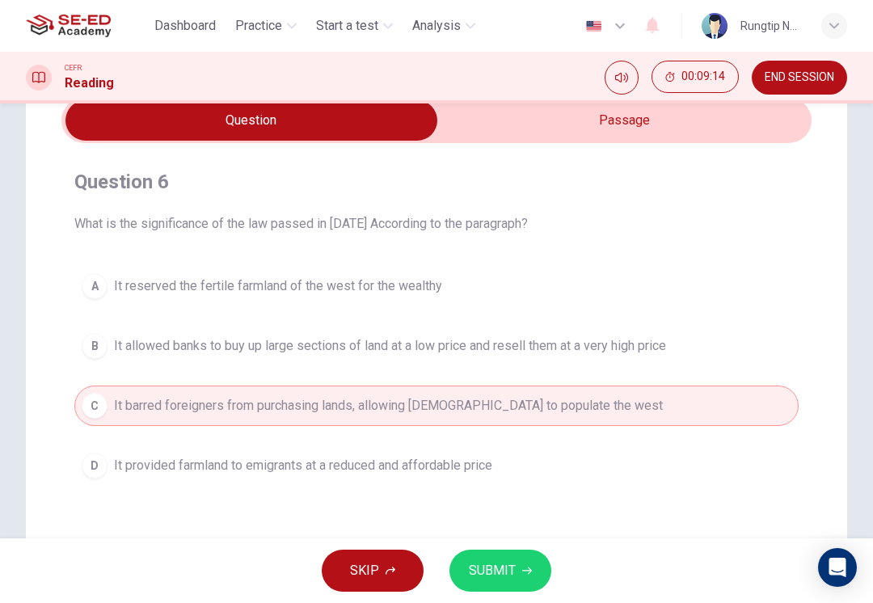
click at [521, 465] on button "D It provided farmland to emigrants at a reduced and affordable price" at bounding box center [436, 465] width 724 height 40
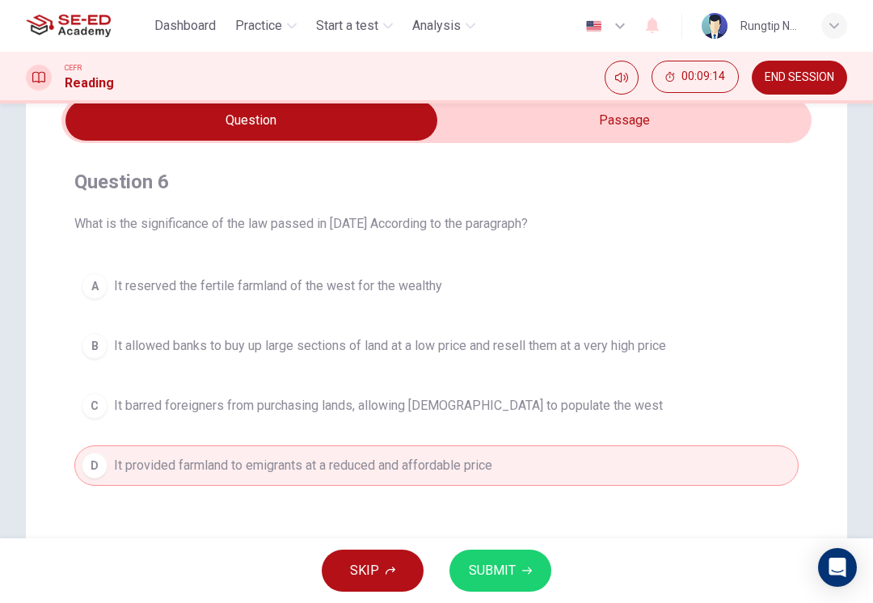
click at [505, 565] on span "SUBMIT" at bounding box center [492, 570] width 47 height 23
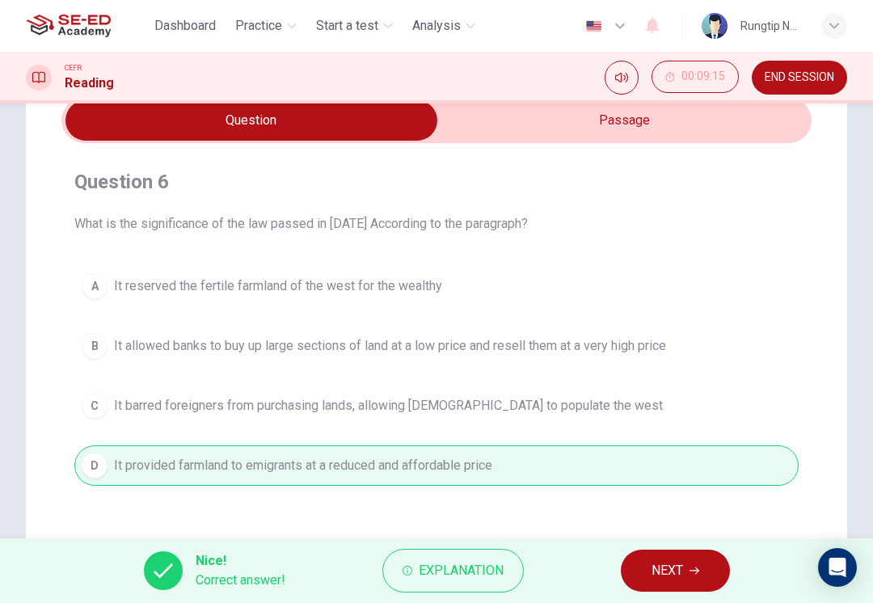
click at [680, 568] on span "NEXT" at bounding box center [668, 570] width 32 height 23
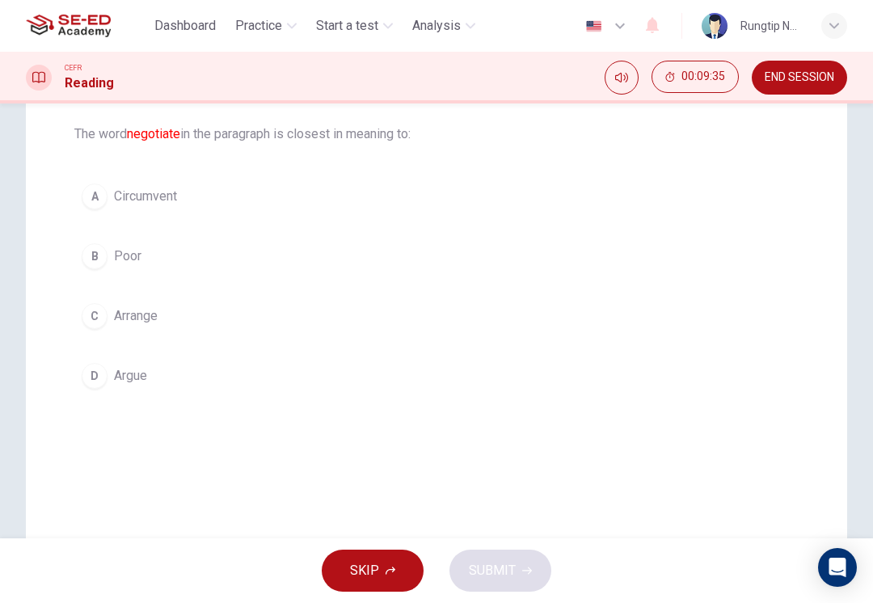
scroll to position [163, 0]
click at [527, 208] on button "A Circumvent" at bounding box center [436, 197] width 724 height 40
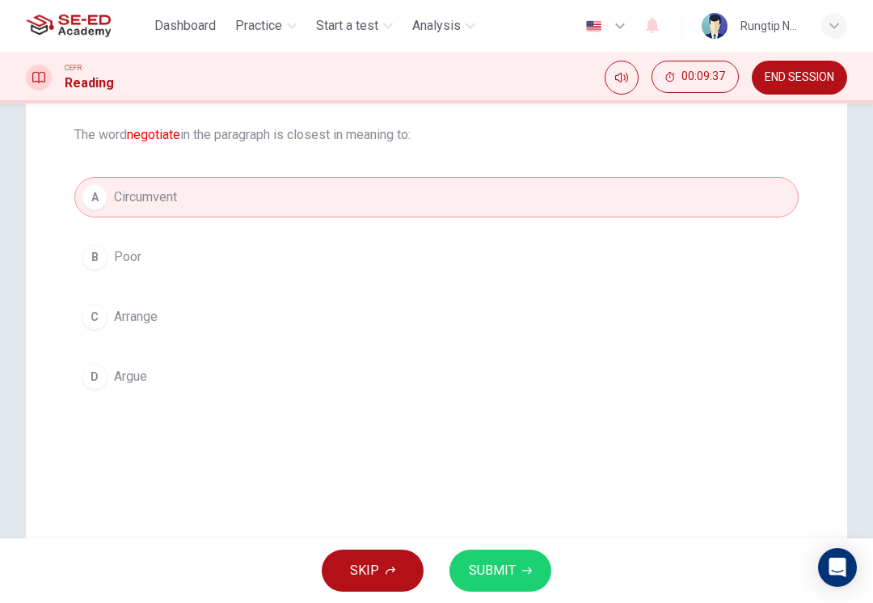
click at [502, 573] on span "SUBMIT" at bounding box center [492, 570] width 47 height 23
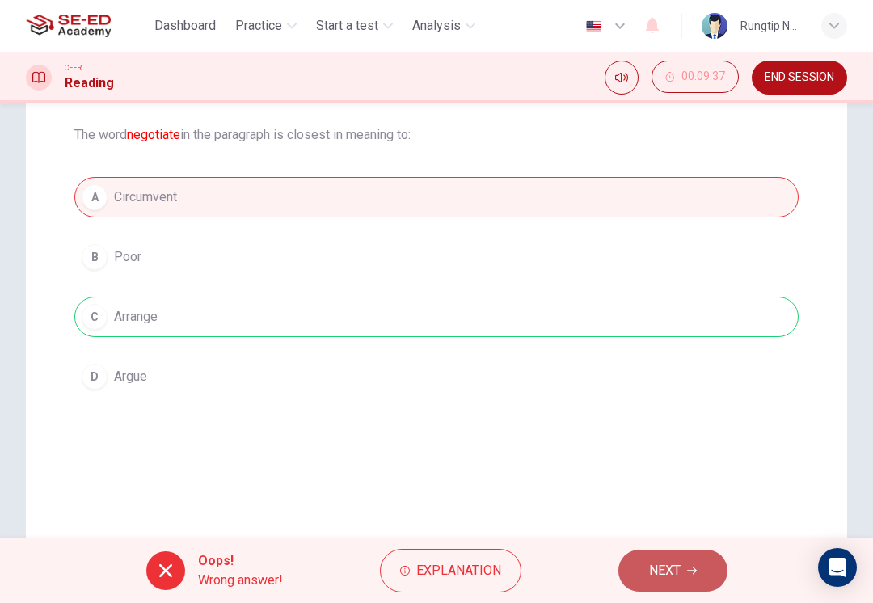
click at [686, 570] on button "NEXT" at bounding box center [673, 571] width 109 height 42
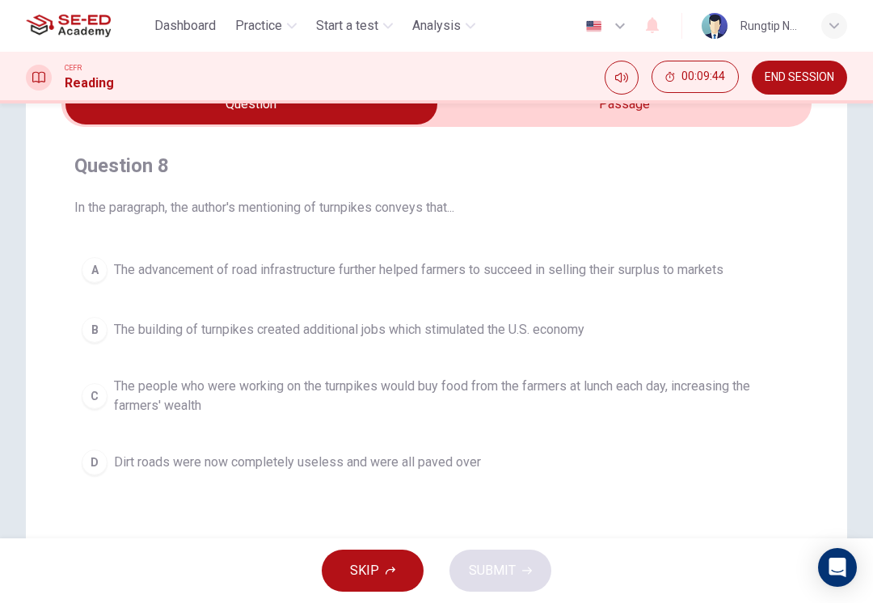
scroll to position [91, 0]
click at [724, 264] on span "The advancement of road infrastructure further helped farmers to succeed in sel…" at bounding box center [419, 269] width 610 height 19
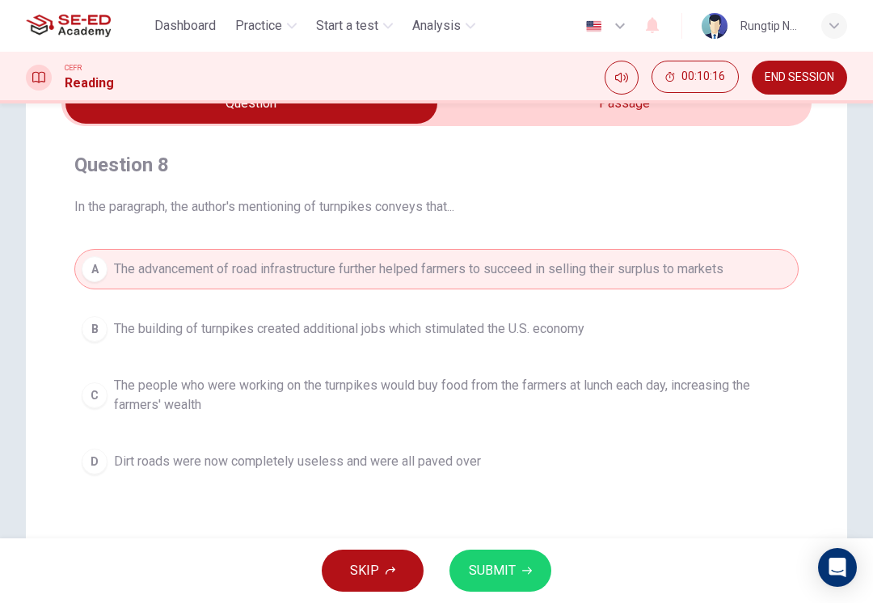
click at [516, 574] on button "SUBMIT" at bounding box center [501, 571] width 102 height 42
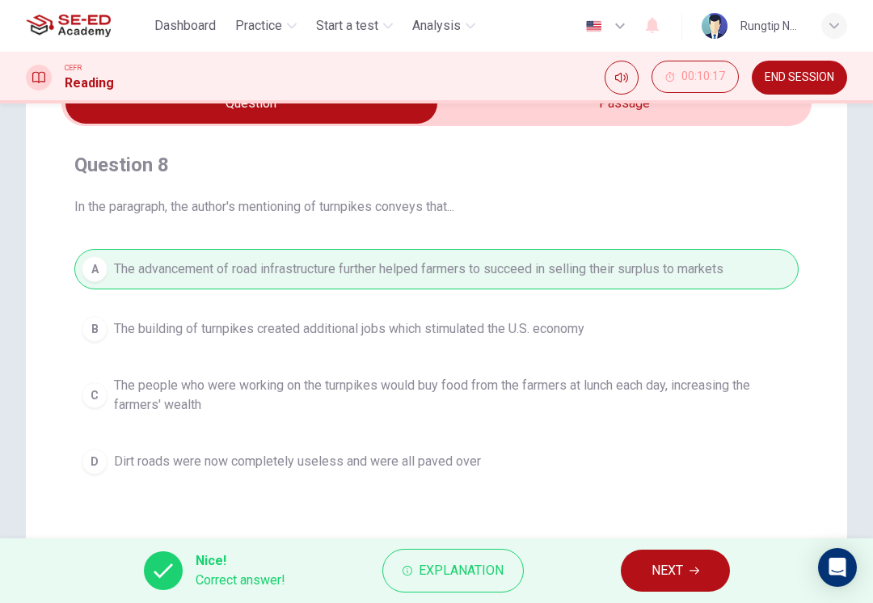
click at [678, 570] on span "NEXT" at bounding box center [668, 570] width 32 height 23
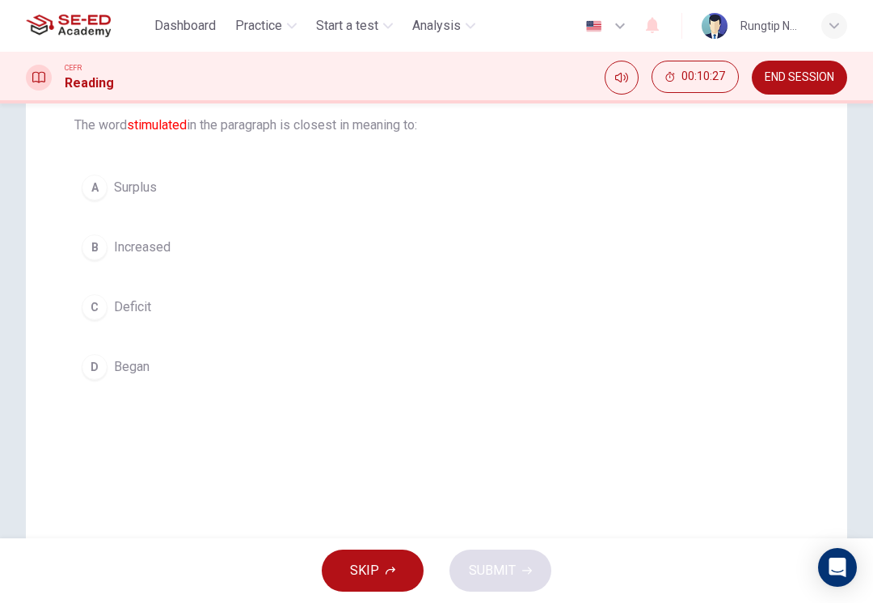
scroll to position [170, 0]
click at [475, 264] on button "B Increased" at bounding box center [436, 250] width 724 height 40
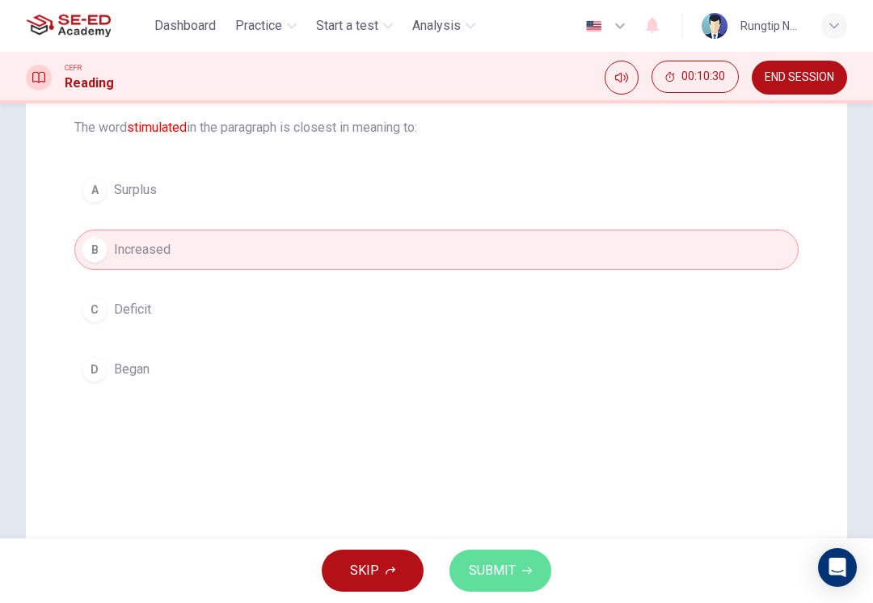
click at [506, 558] on button "SUBMIT" at bounding box center [501, 571] width 102 height 42
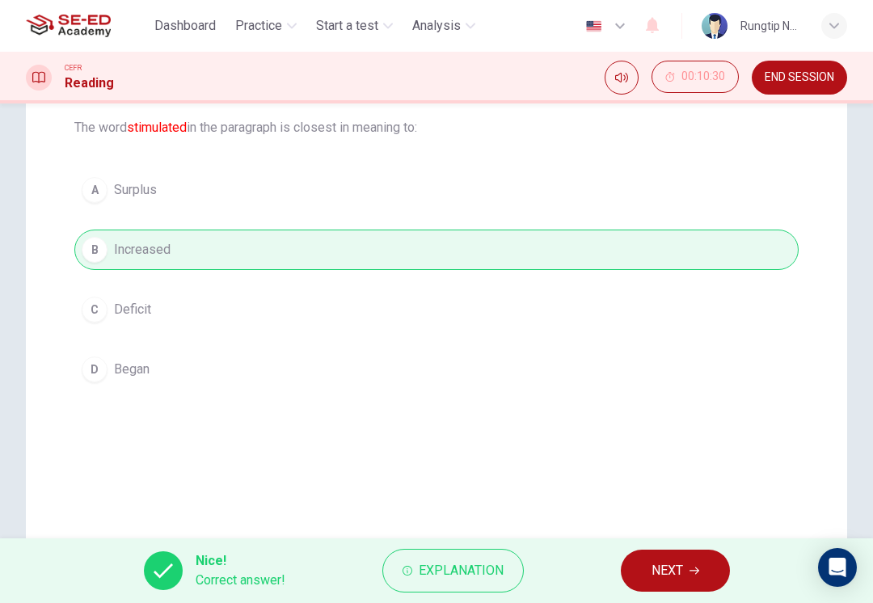
click at [673, 565] on span "NEXT" at bounding box center [668, 570] width 32 height 23
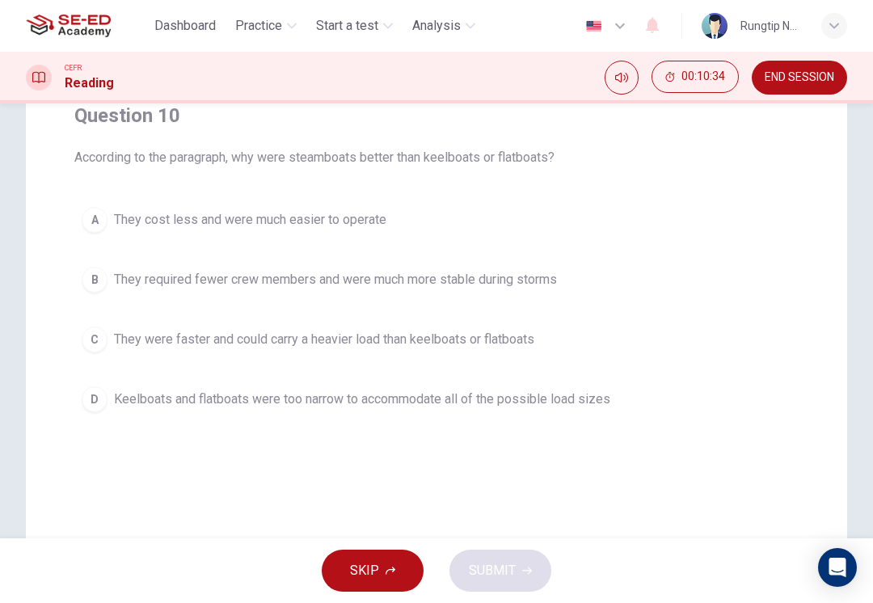
scroll to position [139, 0]
click at [635, 336] on button "C They were faster and could carry a heavier load than keelboats or flatboats" at bounding box center [436, 340] width 724 height 40
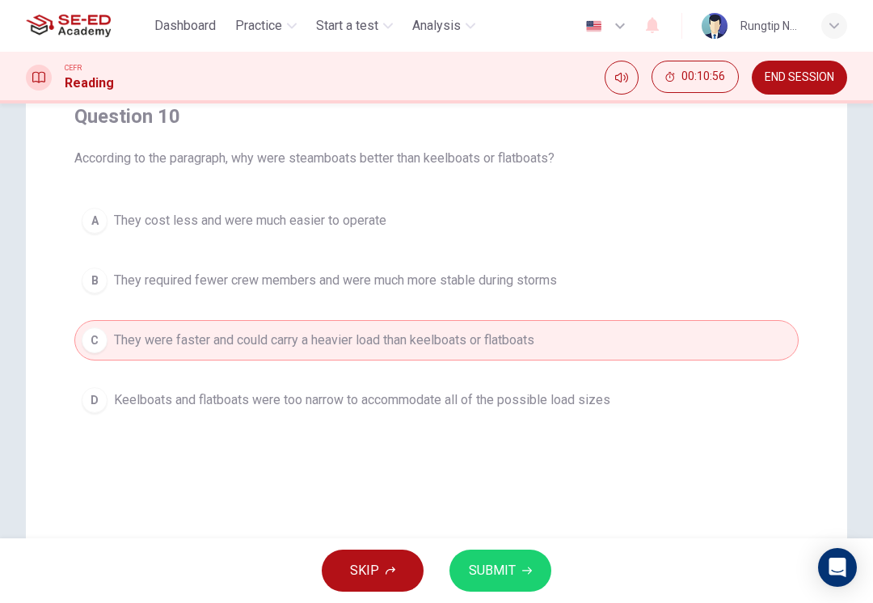
click at [525, 561] on button "SUBMIT" at bounding box center [501, 571] width 102 height 42
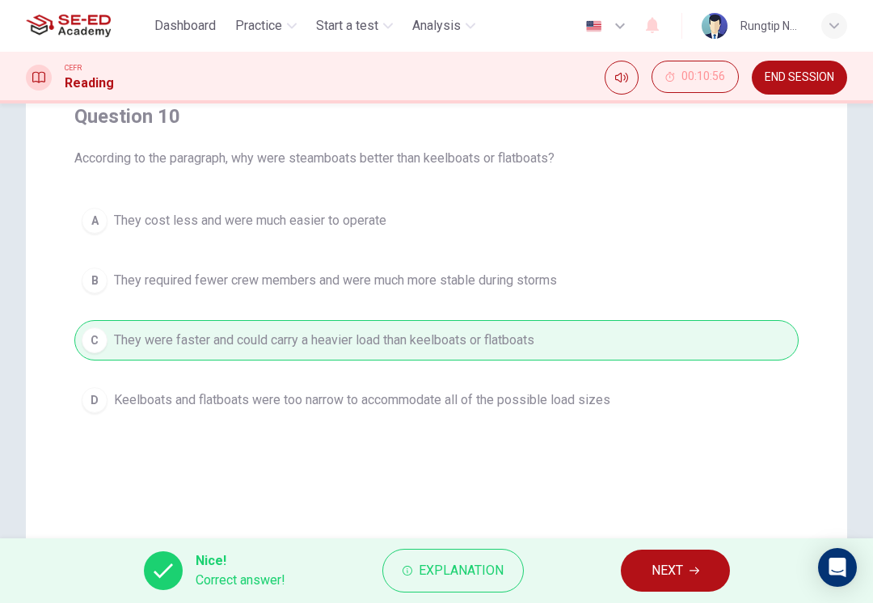
click at [680, 566] on span "NEXT" at bounding box center [668, 570] width 32 height 23
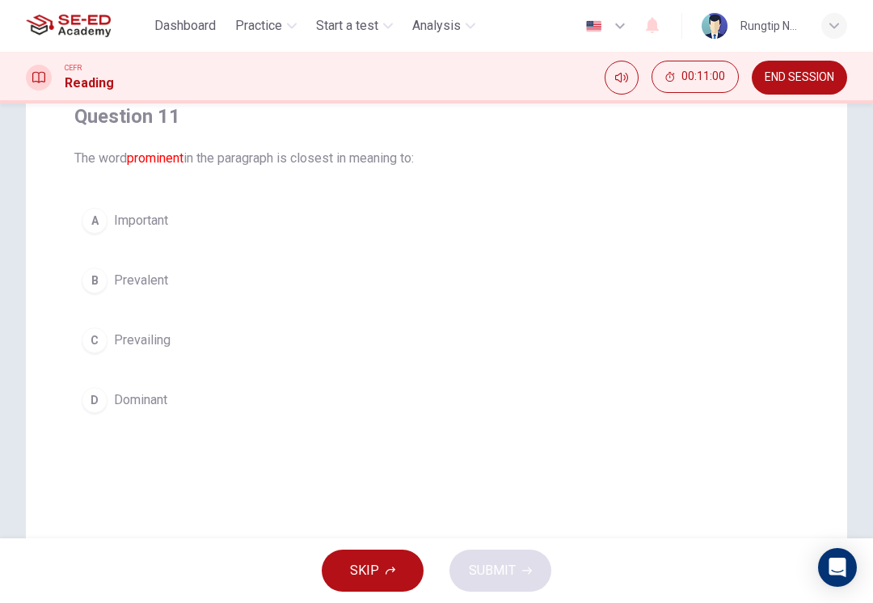
click at [606, 400] on button "D Dominant" at bounding box center [436, 400] width 724 height 40
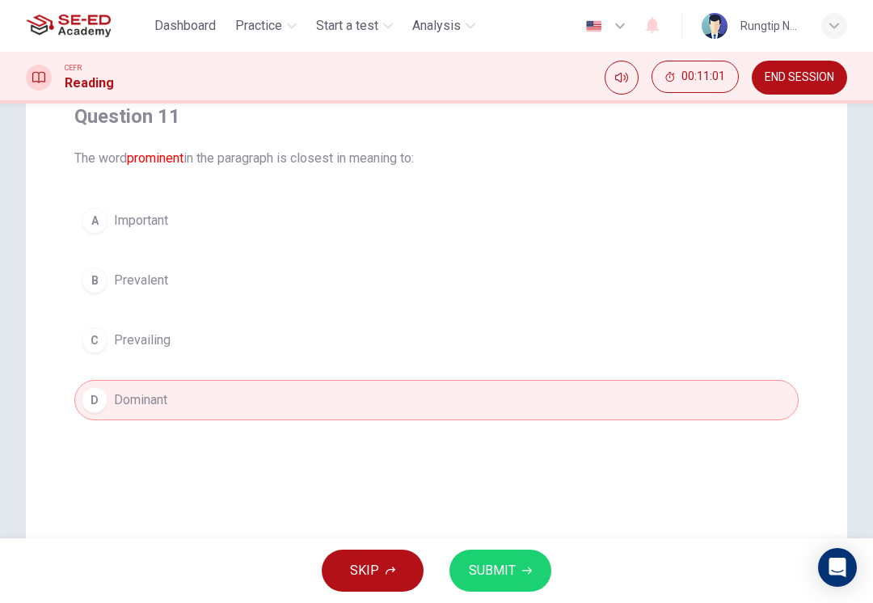
click at [517, 570] on button "SUBMIT" at bounding box center [501, 571] width 102 height 42
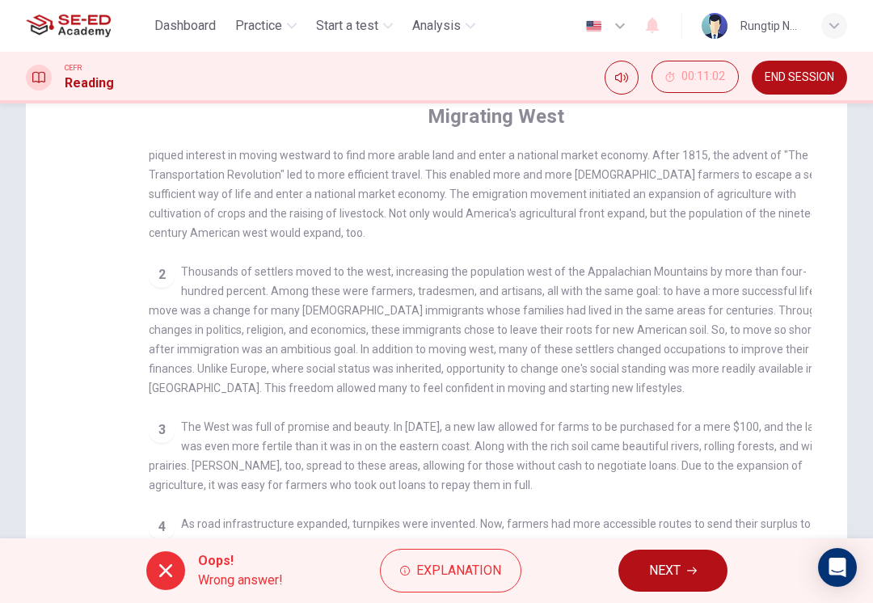
checkbox input "false"
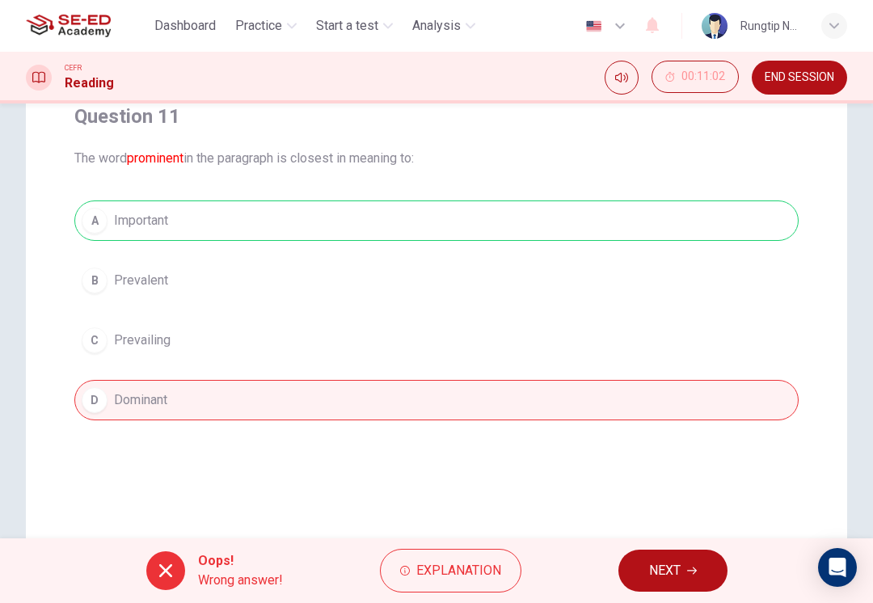
click at [679, 574] on span "NEXT" at bounding box center [665, 570] width 32 height 23
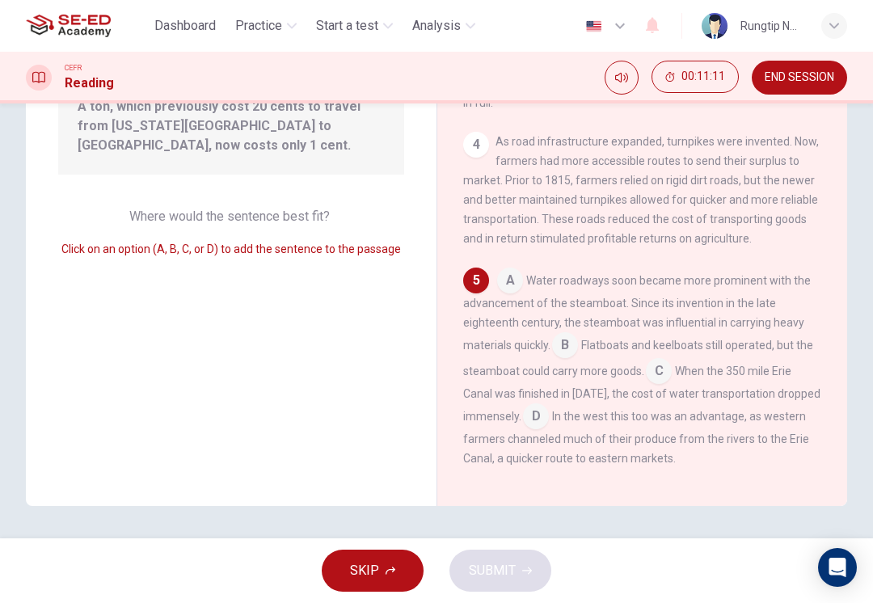
scroll to position [192, 0]
click at [664, 360] on input at bounding box center [659, 373] width 26 height 26
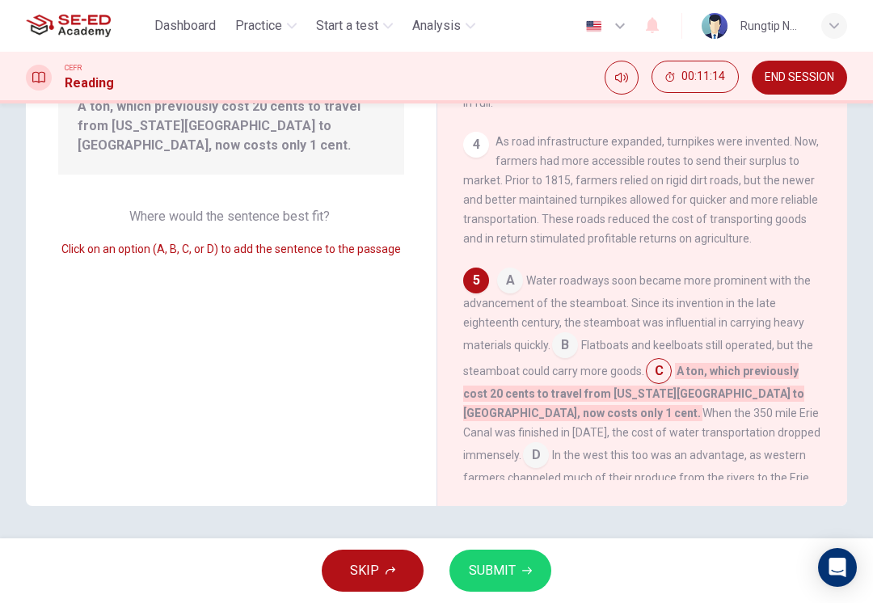
click at [509, 574] on span "SUBMIT" at bounding box center [492, 570] width 47 height 23
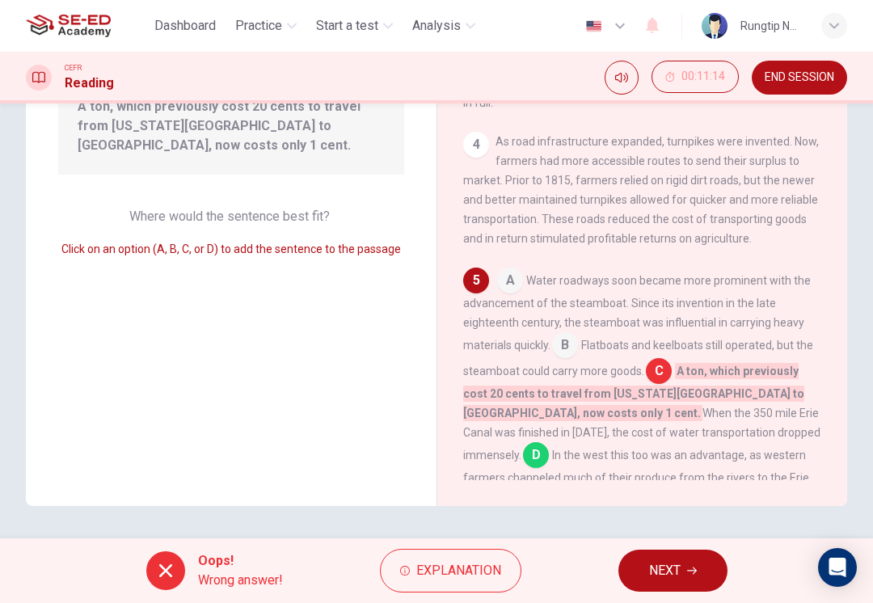
click at [671, 565] on span "NEXT" at bounding box center [665, 570] width 32 height 23
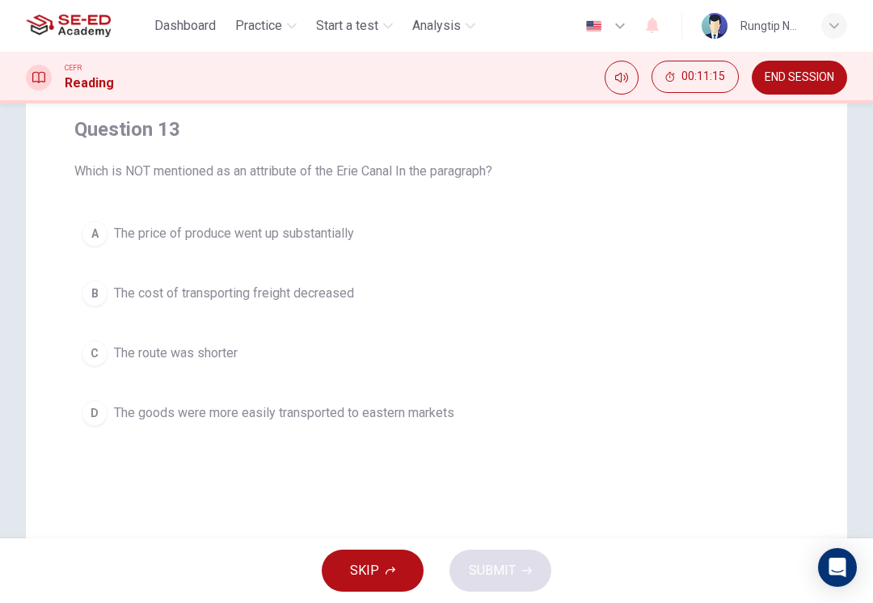
scroll to position [121, 0]
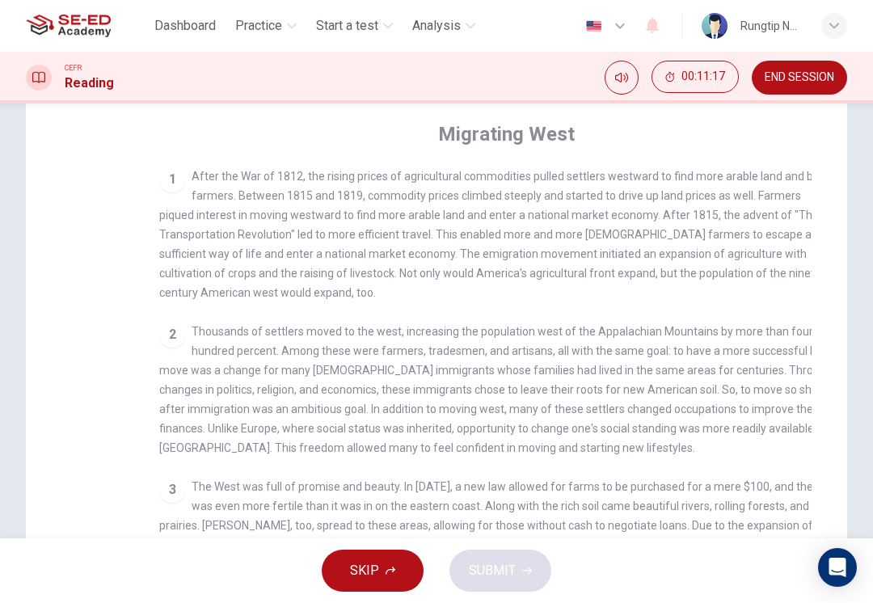
checkbox input "false"
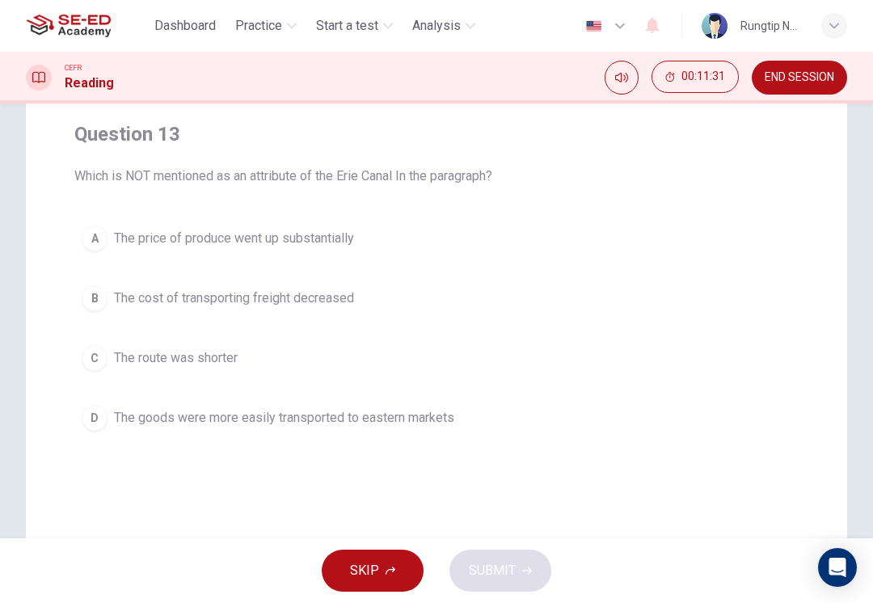
click at [521, 310] on button "B The cost of transporting freight decreased" at bounding box center [436, 298] width 724 height 40
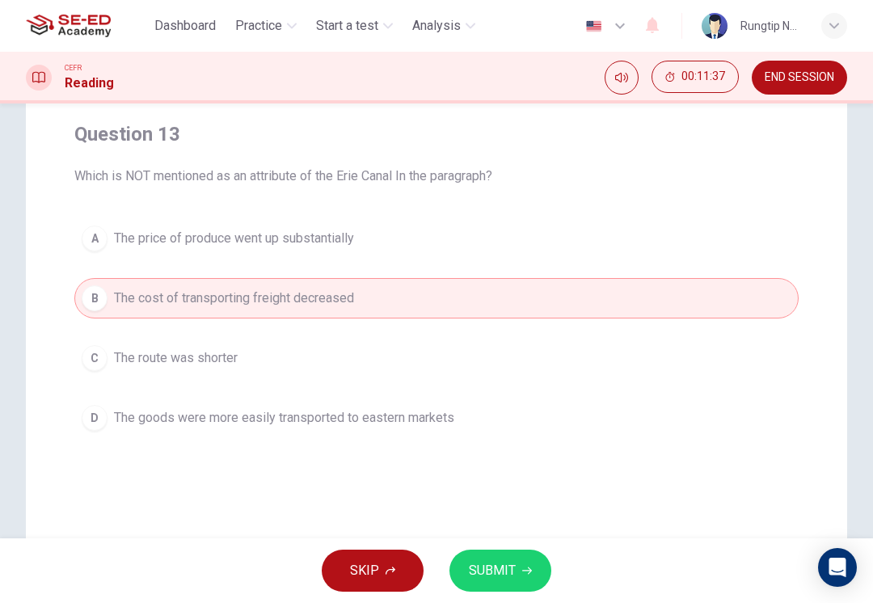
click at [500, 362] on button "C The route was shorter" at bounding box center [436, 358] width 724 height 40
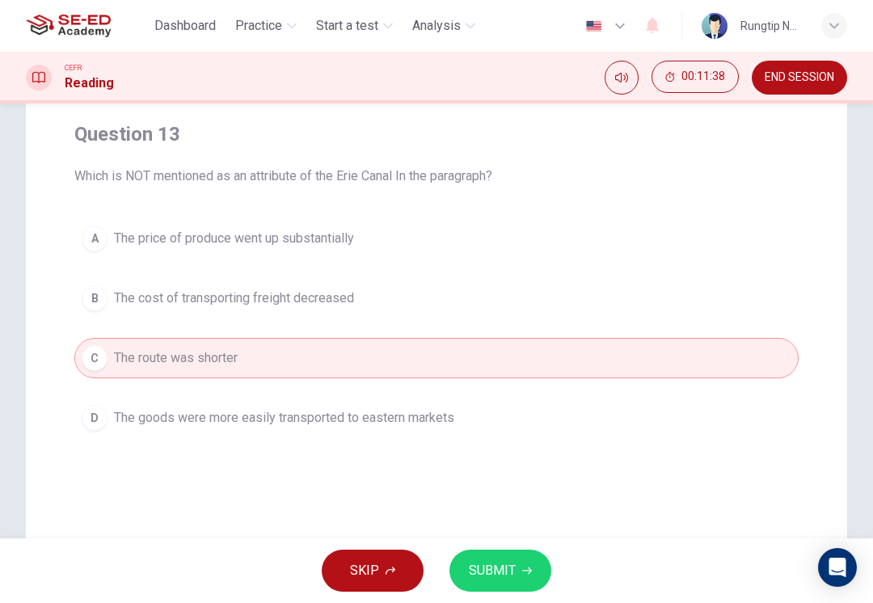
click at [552, 308] on button "B The cost of transporting freight decreased" at bounding box center [436, 298] width 724 height 40
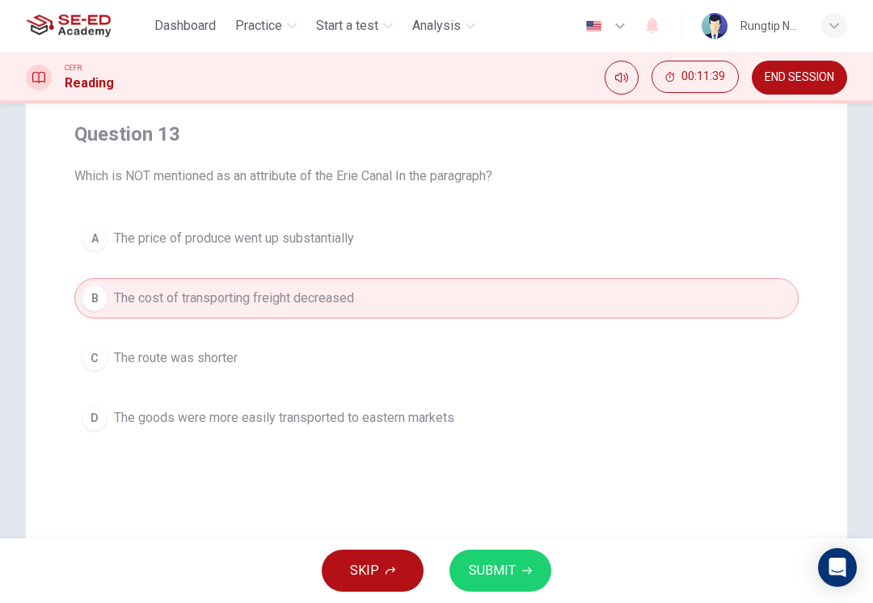
click at [498, 562] on span "SUBMIT" at bounding box center [492, 570] width 47 height 23
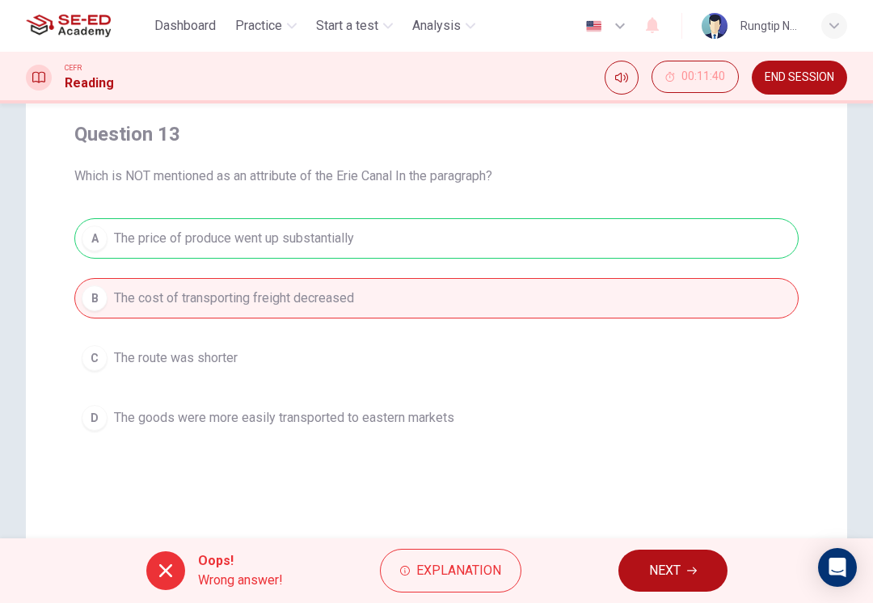
click at [661, 559] on span "NEXT" at bounding box center [665, 570] width 32 height 23
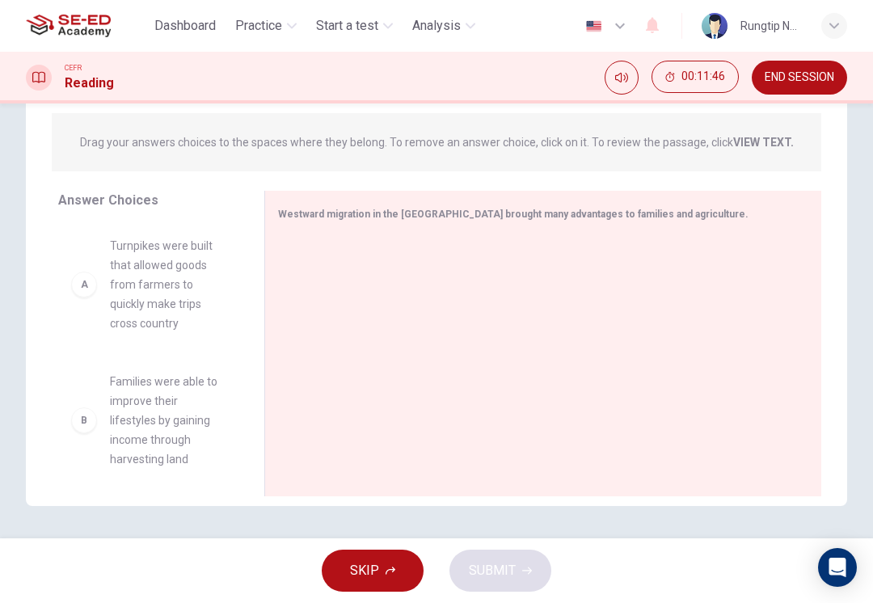
scroll to position [191, 0]
click at [78, 288] on div "B Families were able to improve their lifestyles by gaining income through harv…" at bounding box center [148, 348] width 180 height 249
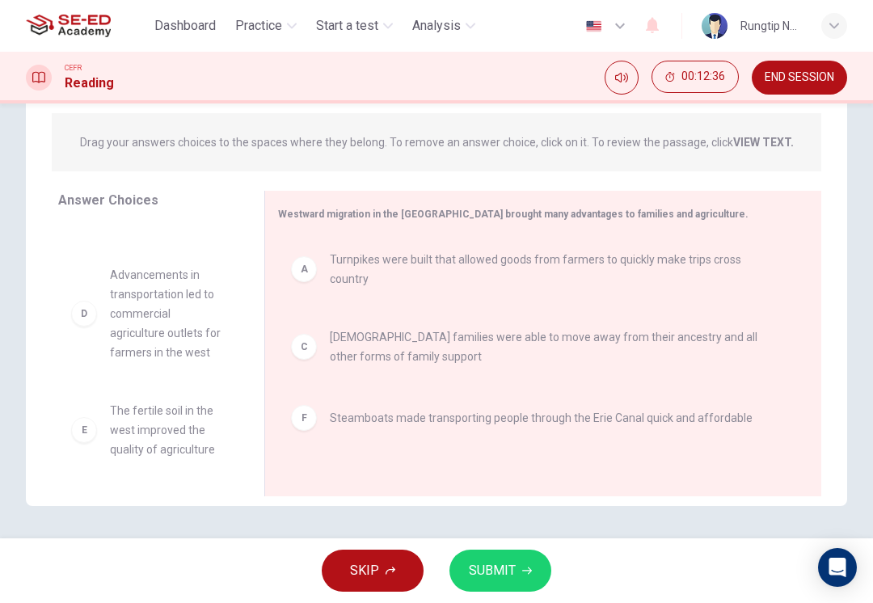
scroll to position [192, 0]
click at [521, 565] on button "SUBMIT" at bounding box center [501, 571] width 102 height 42
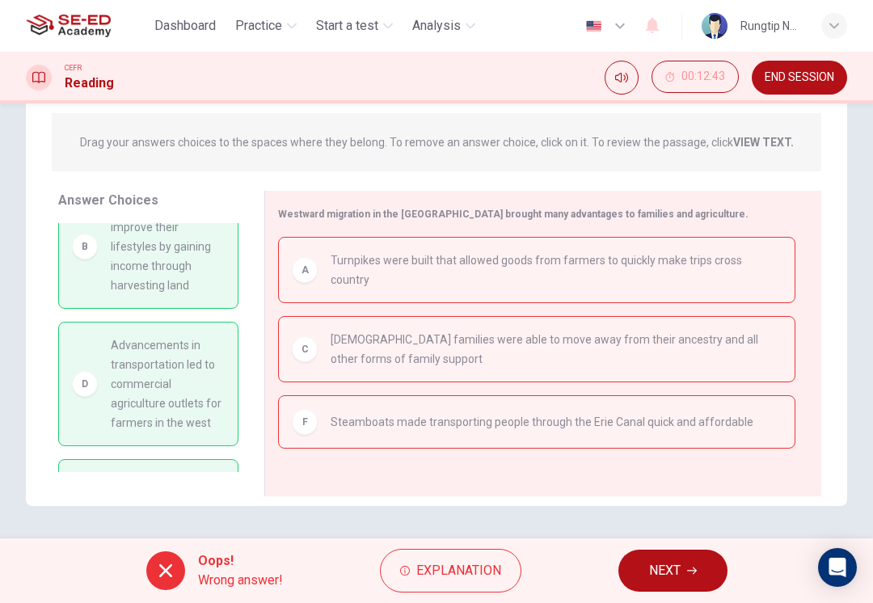
scroll to position [37, 0]
click at [678, 576] on span "NEXT" at bounding box center [665, 570] width 32 height 23
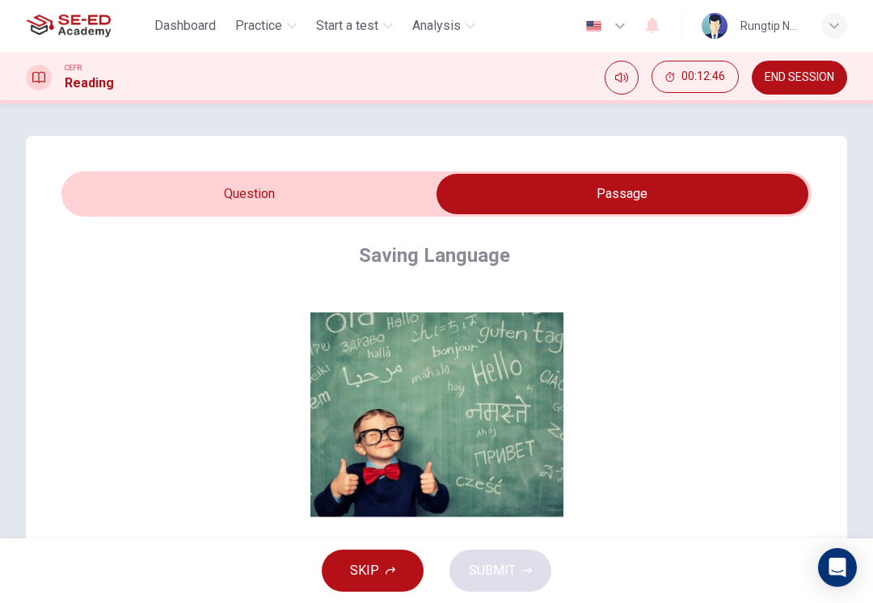
checkbox input "false"
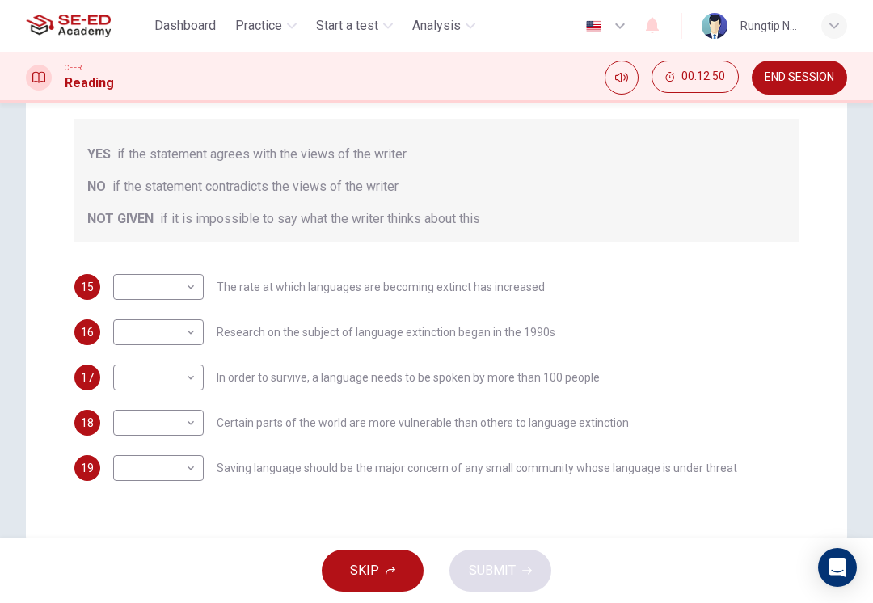
scroll to position [289, 0]
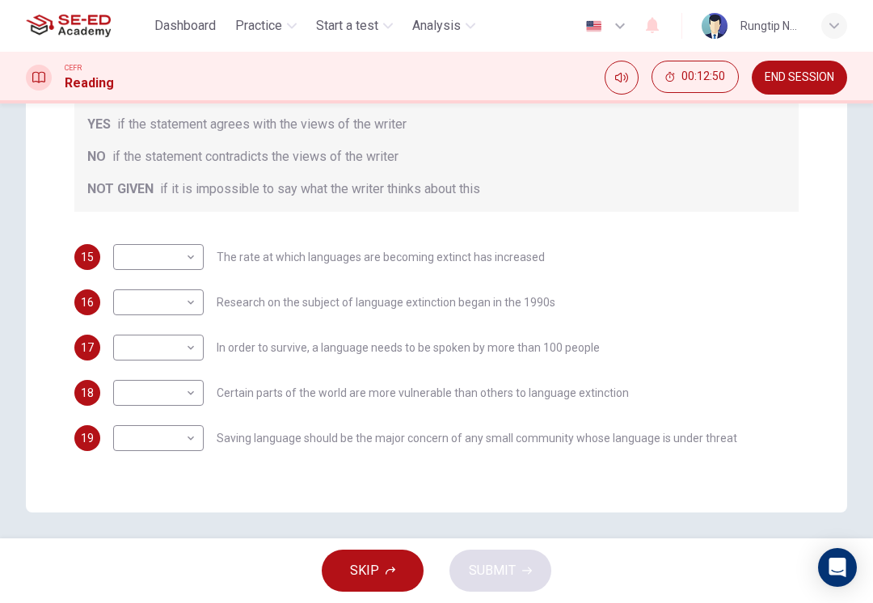
click at [804, 74] on span "END SESSION" at bounding box center [800, 77] width 70 height 13
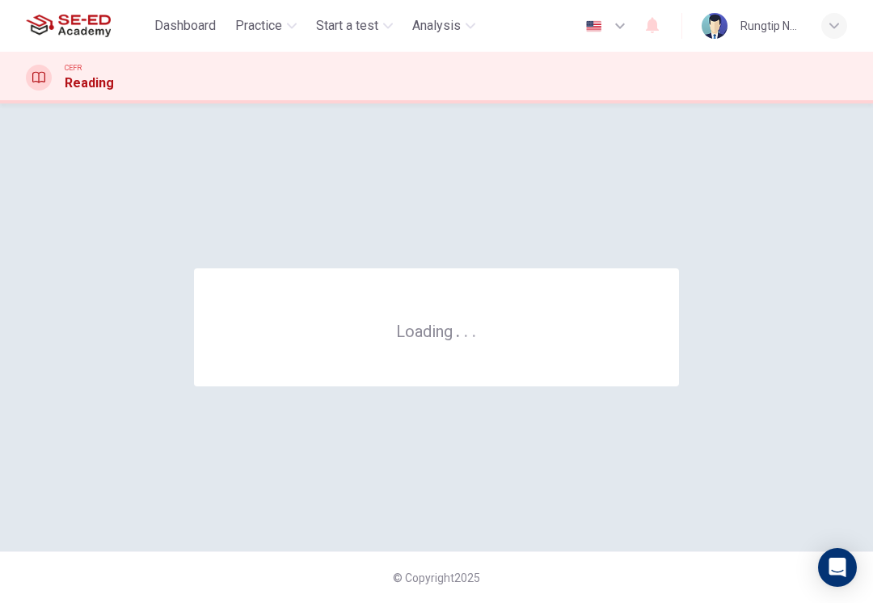
scroll to position [0, 0]
